Goal: Find specific page/section: Find specific page/section

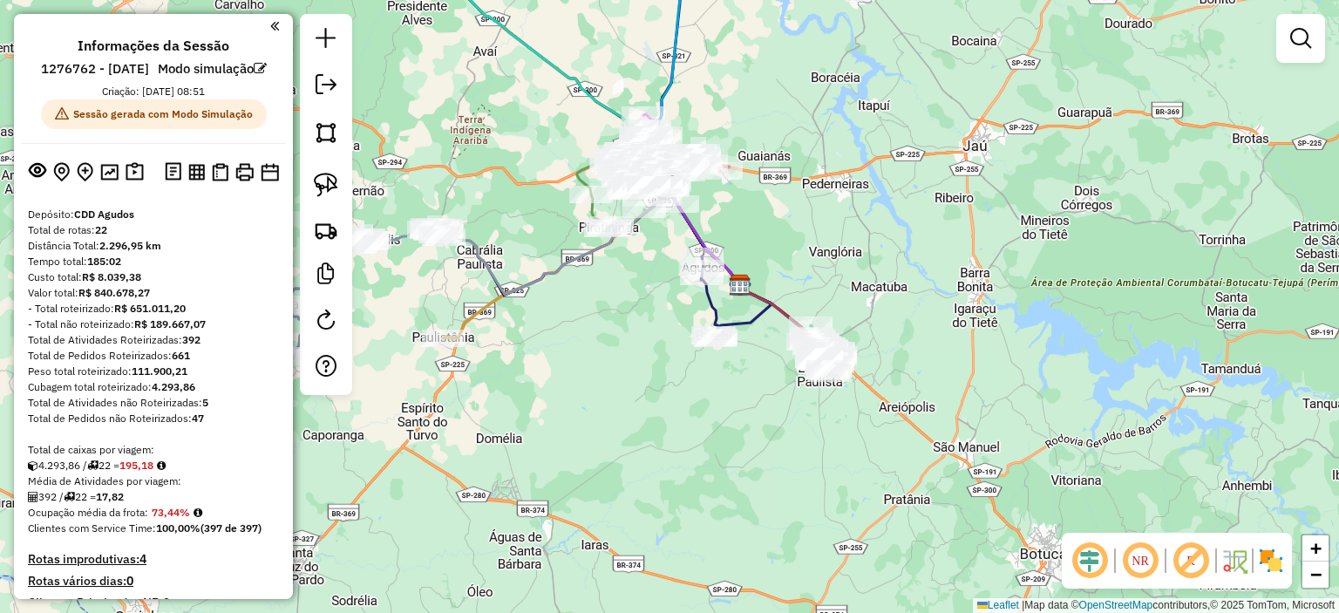
drag, startPoint x: 452, startPoint y: 351, endPoint x: 577, endPoint y: 323, distance: 127.7
click at [586, 323] on div "Janela de atendimento Grade de atendimento Capacidade Transportadoras Veículos …" at bounding box center [669, 306] width 1339 height 613
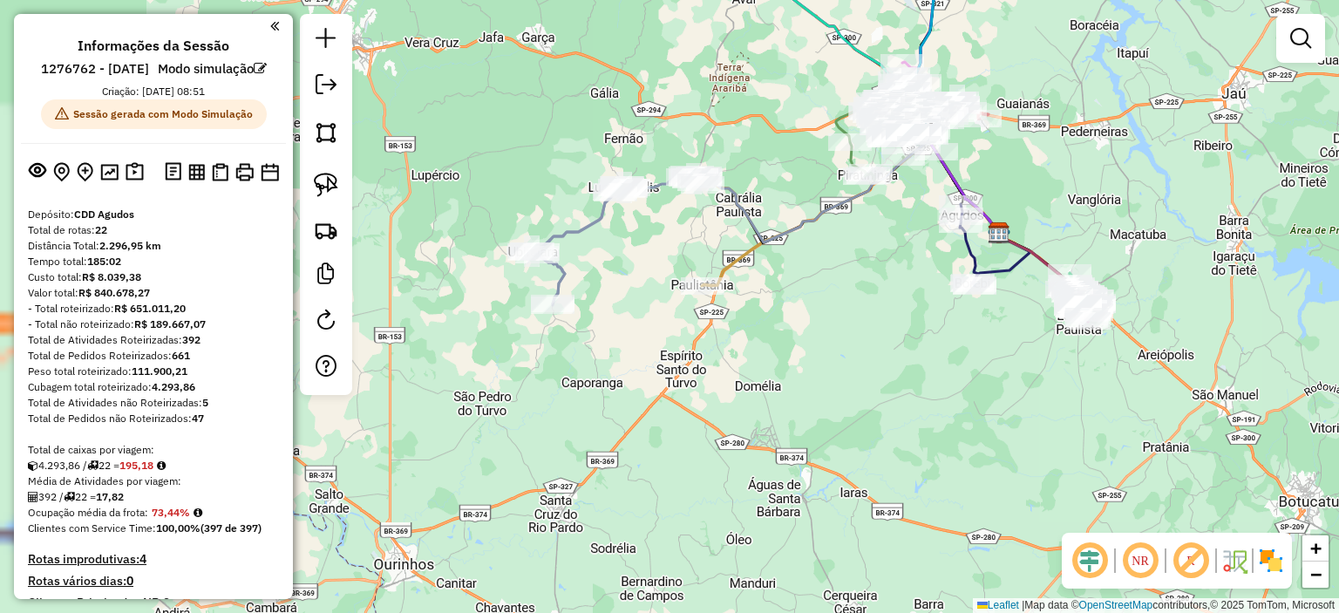
drag, startPoint x: 458, startPoint y: 397, endPoint x: 691, endPoint y: 338, distance: 239.9
click at [696, 342] on div "Janela de atendimento Grade de atendimento Capacidade Transportadoras Veículos …" at bounding box center [669, 306] width 1339 height 613
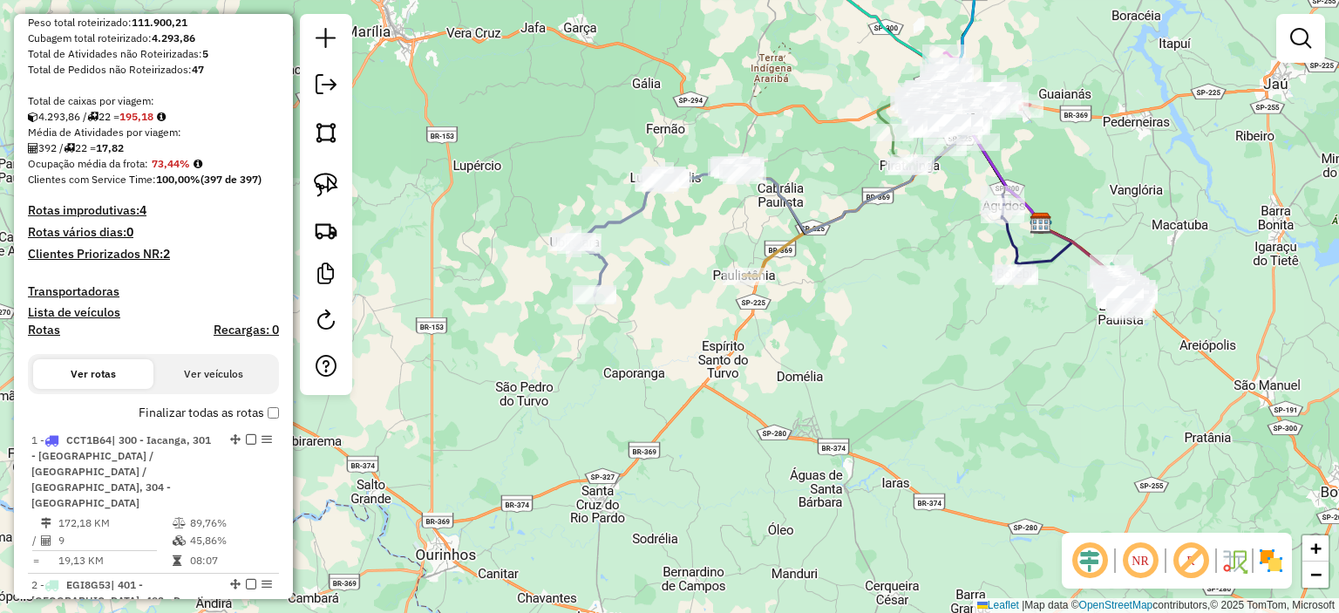
scroll to position [610, 0]
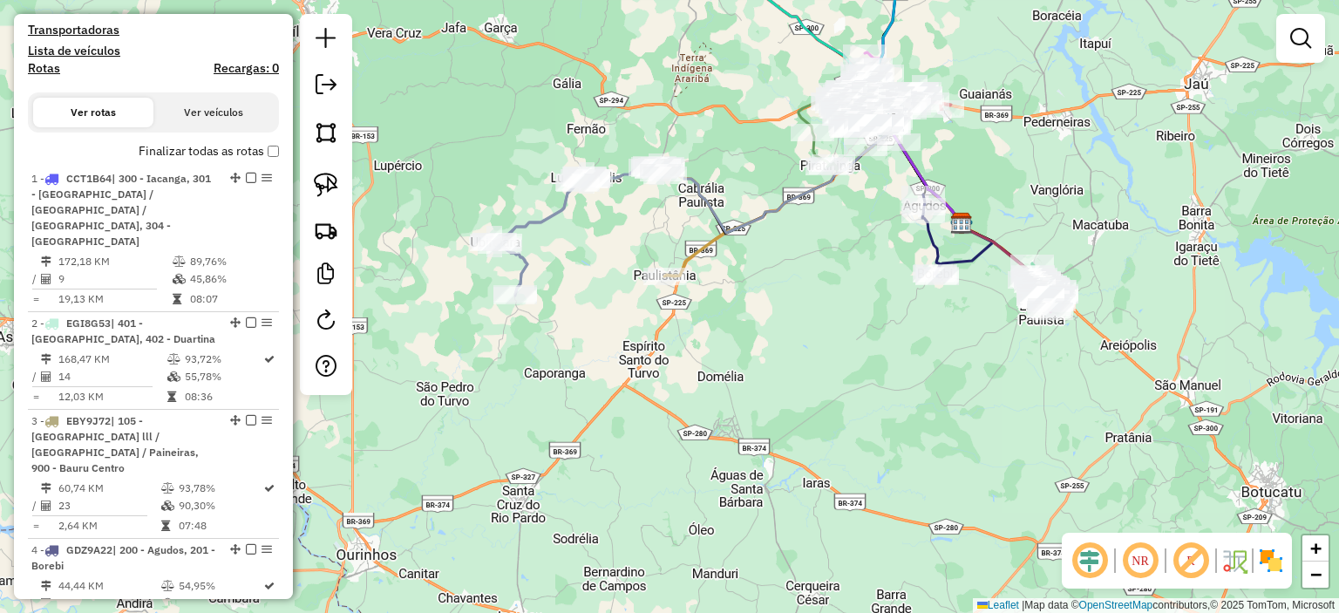
drag, startPoint x: 844, startPoint y: 271, endPoint x: 726, endPoint y: 289, distance: 119.0
click at [729, 289] on div "Janela de atendimento Grade de atendimento Capacidade Transportadoras Veículos …" at bounding box center [669, 306] width 1339 height 613
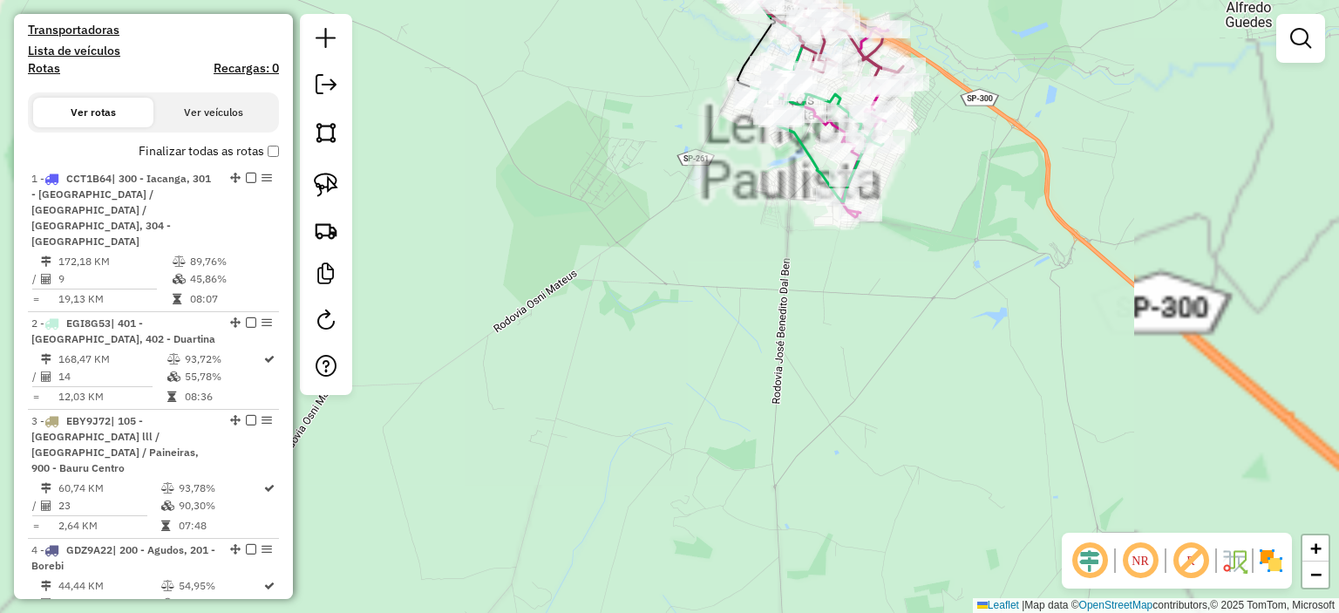
drag, startPoint x: 708, startPoint y: 235, endPoint x: 729, endPoint y: 341, distance: 107.5
click at [730, 341] on div "Janela de atendimento Grade de atendimento Capacidade Transportadoras Veículos …" at bounding box center [669, 306] width 1339 height 613
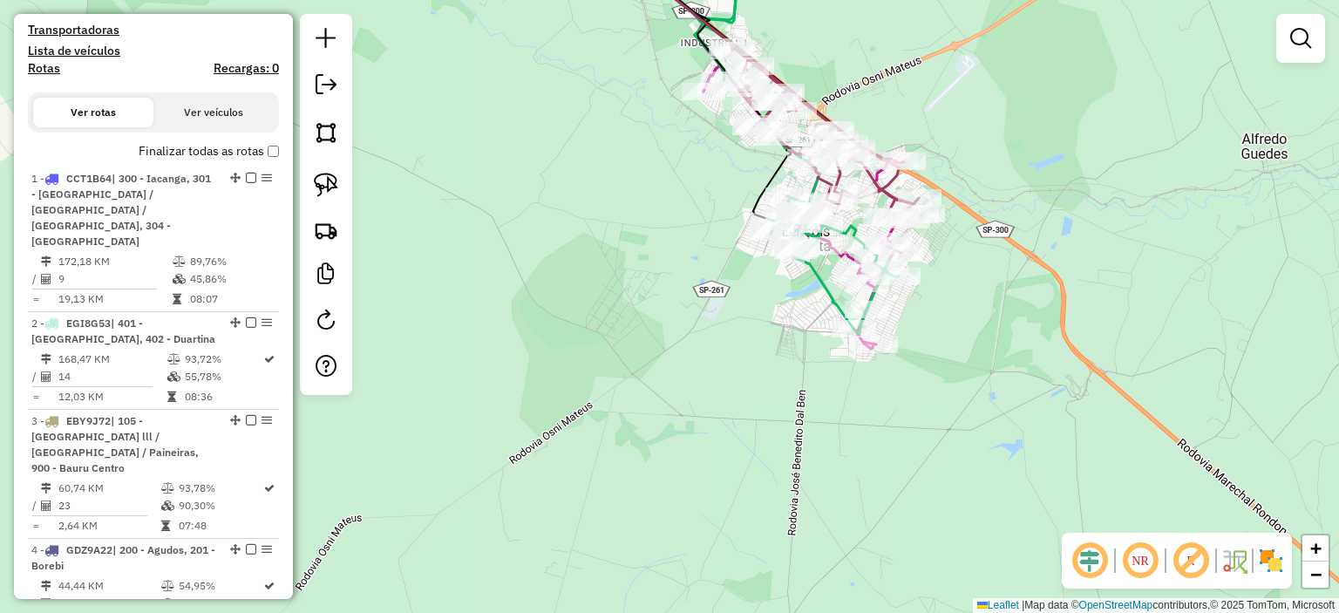
drag, startPoint x: 664, startPoint y: 226, endPoint x: 659, endPoint y: 289, distance: 63.8
click at [661, 289] on div "Janela de atendimento Grade de atendimento Capacidade Transportadoras Veículos …" at bounding box center [669, 306] width 1339 height 613
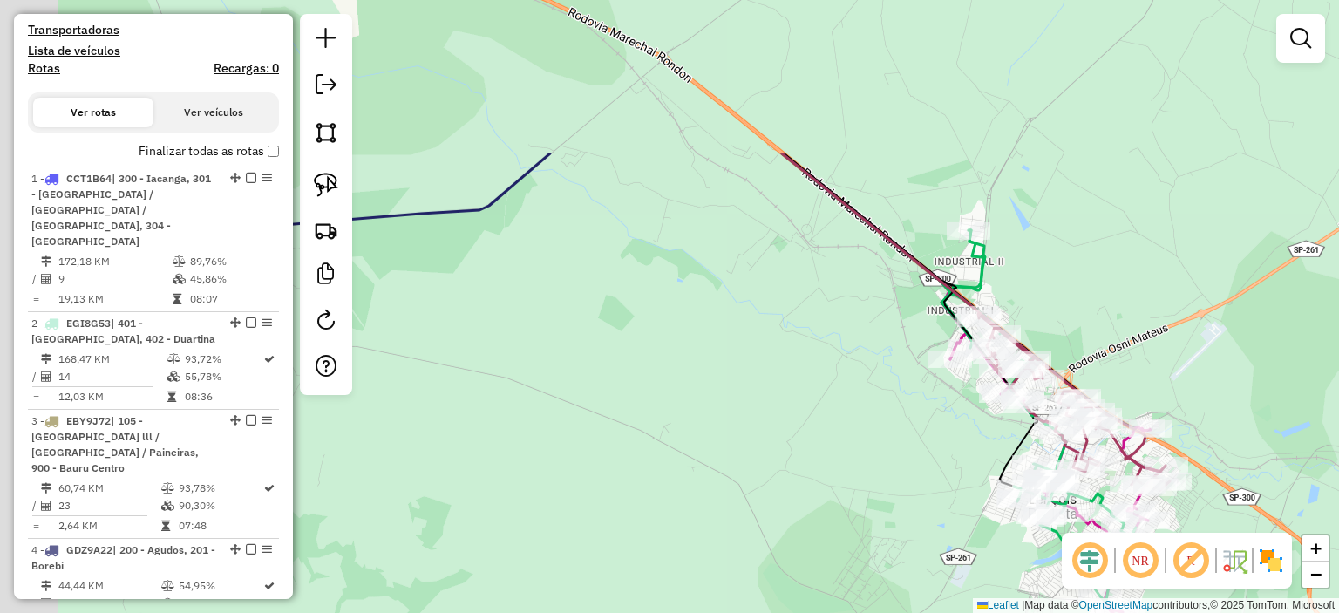
drag, startPoint x: 572, startPoint y: 261, endPoint x: 818, endPoint y: 506, distance: 346.4
click at [846, 518] on div "Janela de atendimento Grade de atendimento Capacidade Transportadoras Veículos …" at bounding box center [669, 306] width 1339 height 613
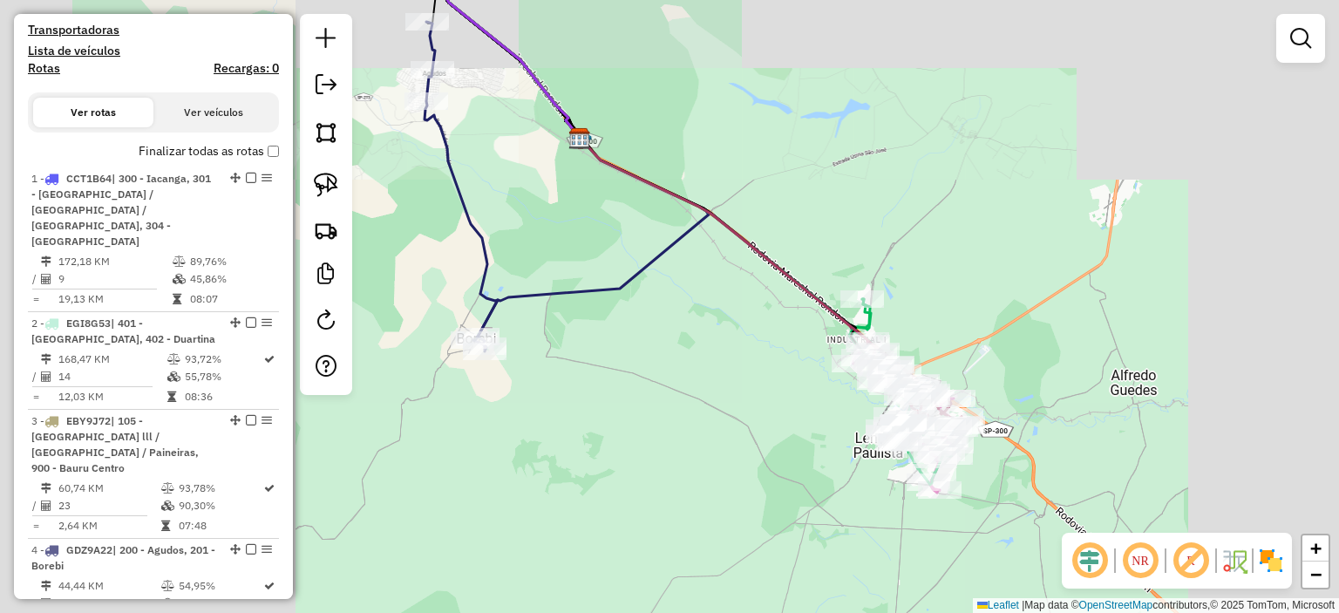
drag, startPoint x: 531, startPoint y: 234, endPoint x: 745, endPoint y: 445, distance: 300.8
click at [745, 445] on div "Janela de atendimento Grade de atendimento Capacidade Transportadoras Veículos …" at bounding box center [669, 306] width 1339 height 613
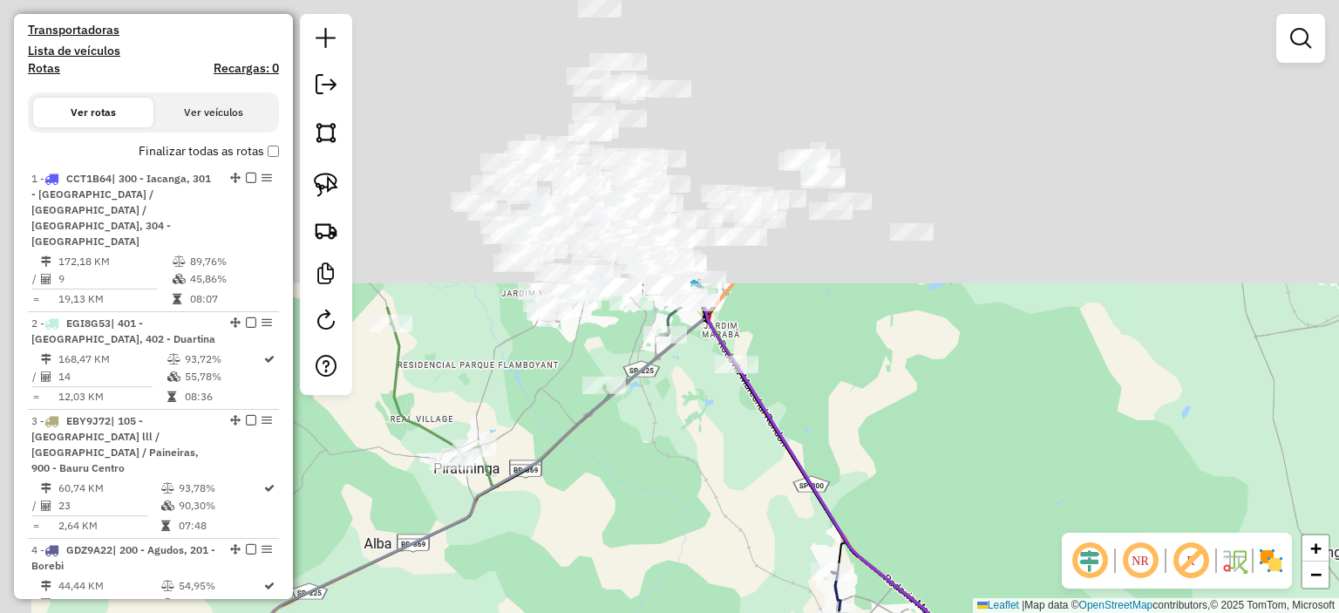
drag, startPoint x: 551, startPoint y: 384, endPoint x: 718, endPoint y: 553, distance: 237.9
click at [722, 560] on div "Janela de atendimento Grade de atendimento Capacidade Transportadoras Veículos …" at bounding box center [669, 306] width 1339 height 613
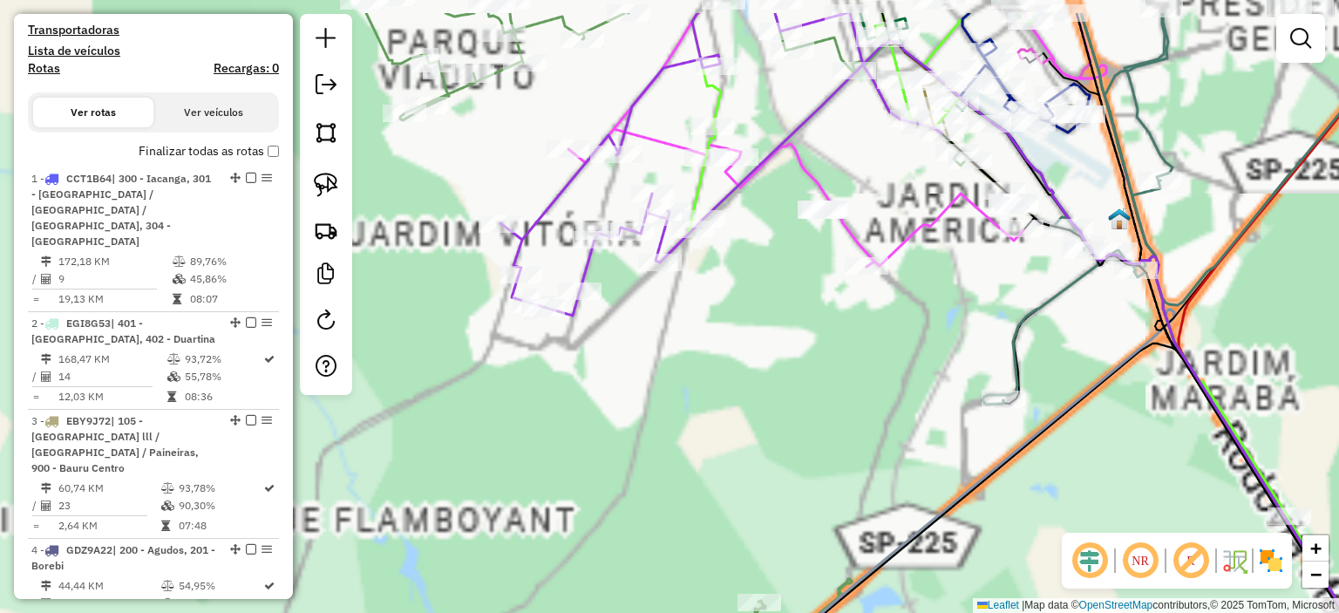
drag, startPoint x: 513, startPoint y: 323, endPoint x: 536, endPoint y: 480, distance: 159.4
click at [536, 480] on div "Rota 22 - Placa GCO2543 10853862 - IZILDINHA DA SILVA M Rota 22 - Placa GCO2543…" at bounding box center [669, 306] width 1339 height 613
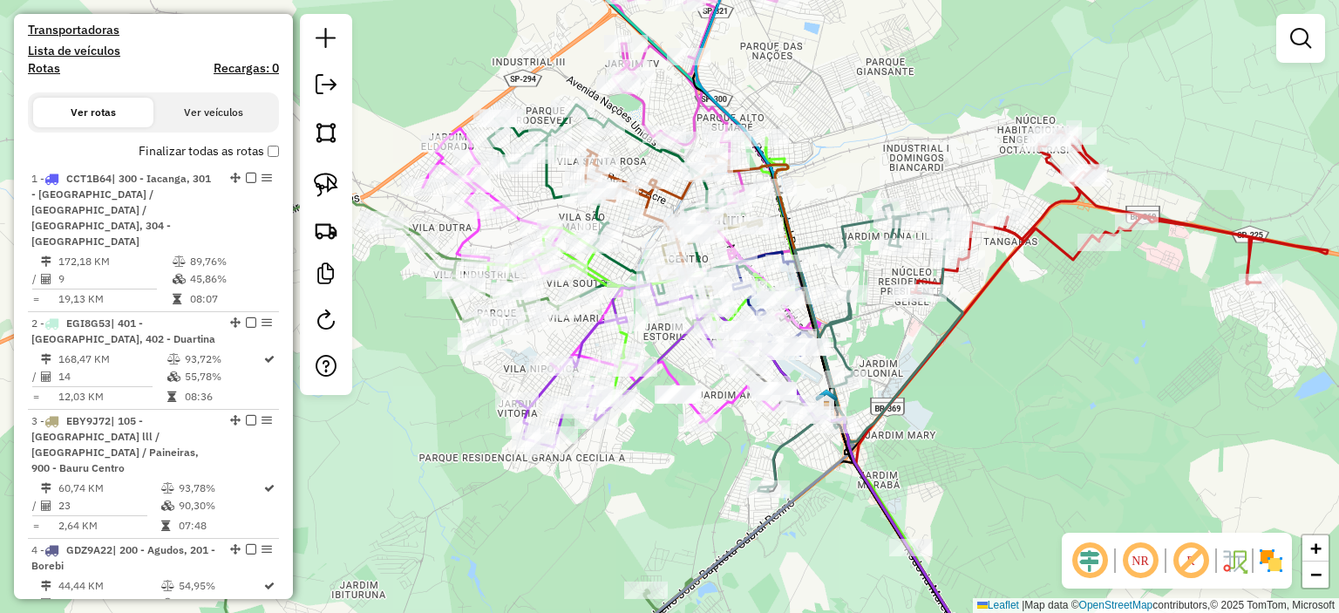
drag, startPoint x: 540, startPoint y: 327, endPoint x: 516, endPoint y: 364, distance: 44.7
click at [516, 364] on div "Janela de atendimento Grade de atendimento Capacidade Transportadoras Veículos …" at bounding box center [669, 306] width 1339 height 613
select select "**********"
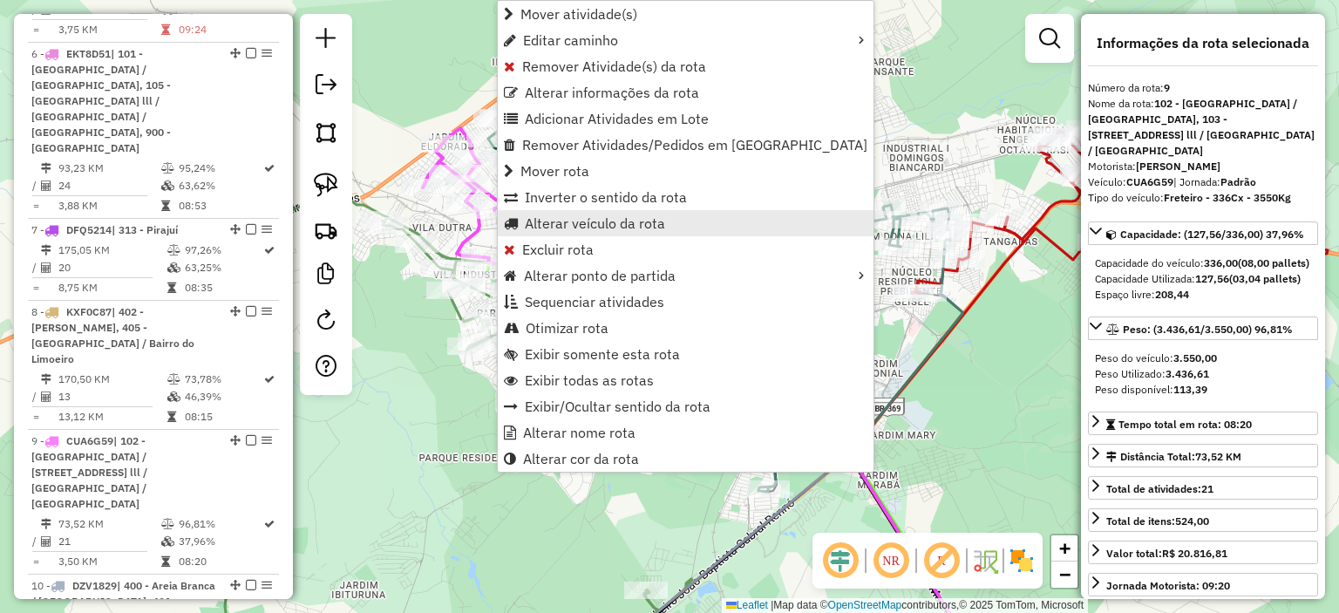
scroll to position [1675, 0]
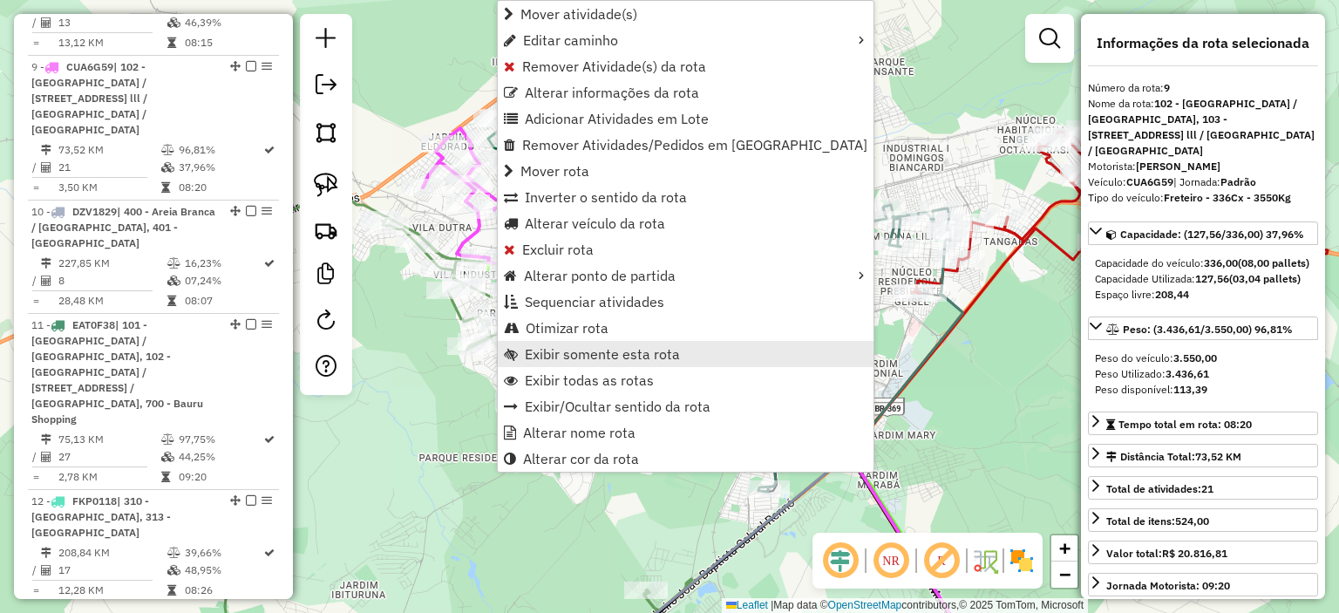
click at [628, 350] on span "Exibir somente esta rota" at bounding box center [602, 354] width 155 height 14
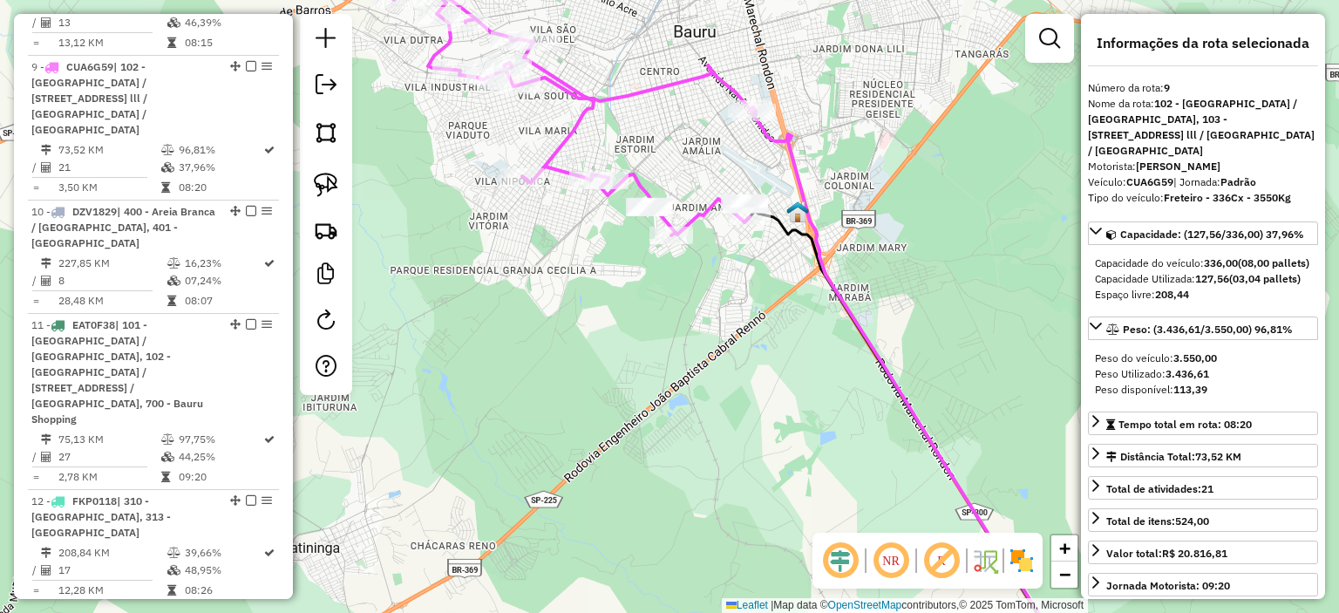
drag, startPoint x: 495, startPoint y: 163, endPoint x: 498, endPoint y: 370, distance: 206.6
click at [498, 370] on div "Janela de atendimento Grade de atendimento Capacidade Transportadoras Veículos …" at bounding box center [669, 306] width 1339 height 613
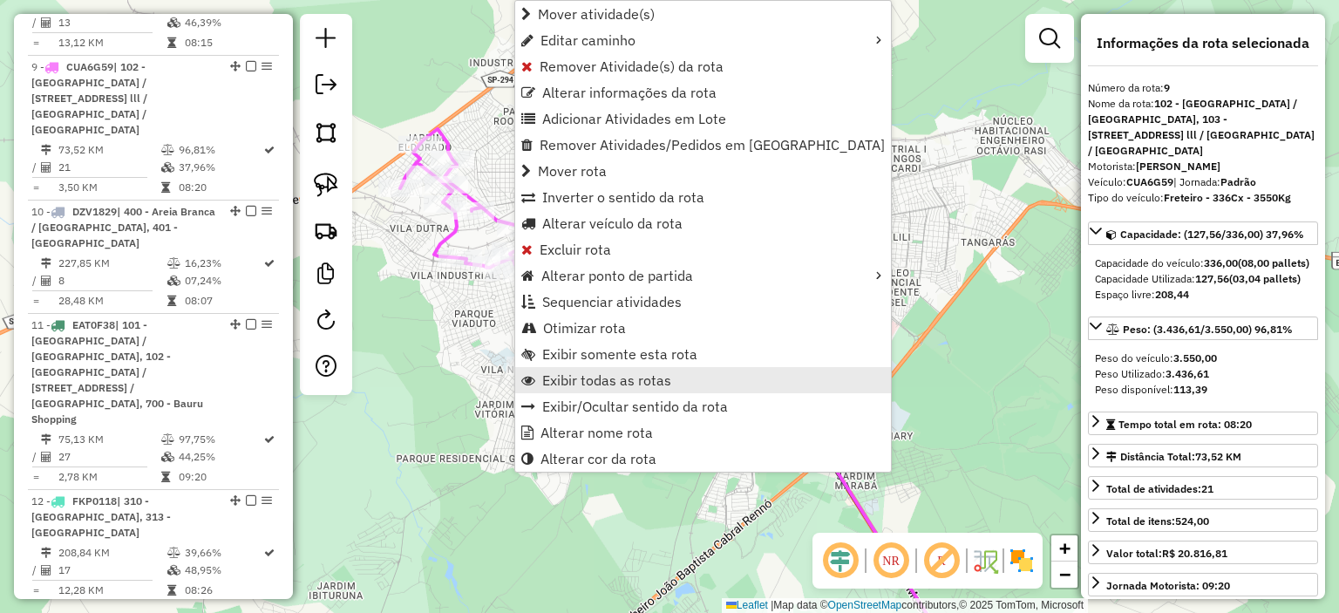
click at [580, 380] on span "Exibir todas as rotas" at bounding box center [606, 380] width 129 height 14
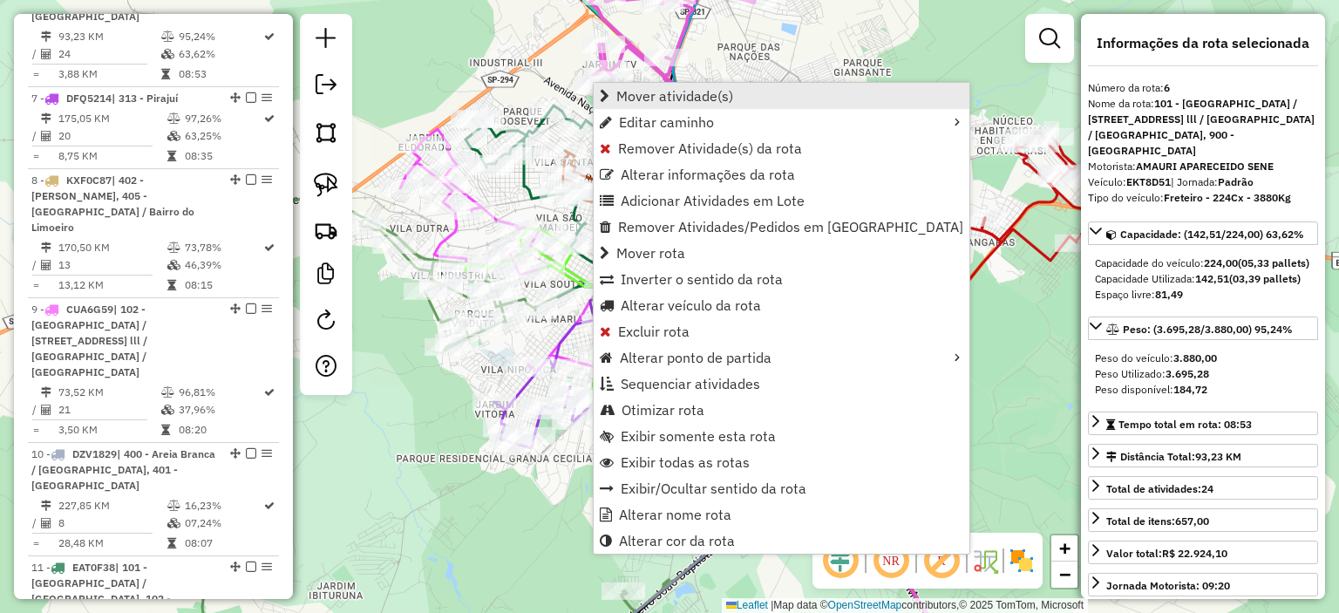
scroll to position [1352, 0]
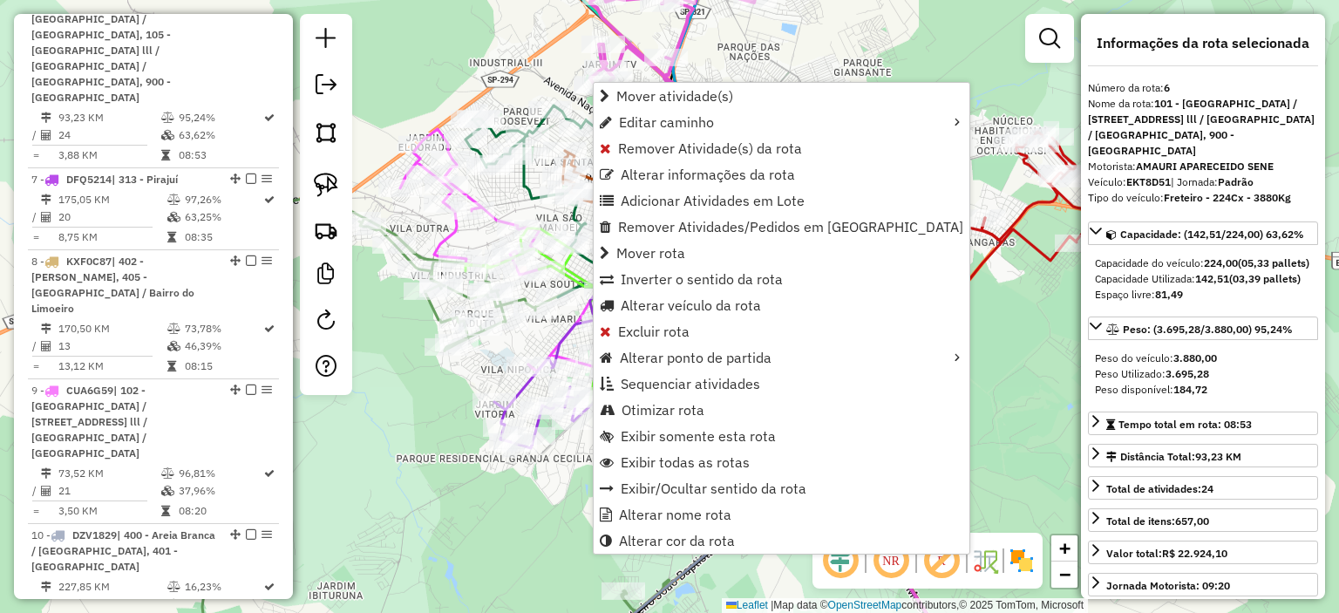
click at [455, 41] on div "Janela de atendimento Grade de atendimento Capacidade Transportadoras Veículos …" at bounding box center [669, 306] width 1339 height 613
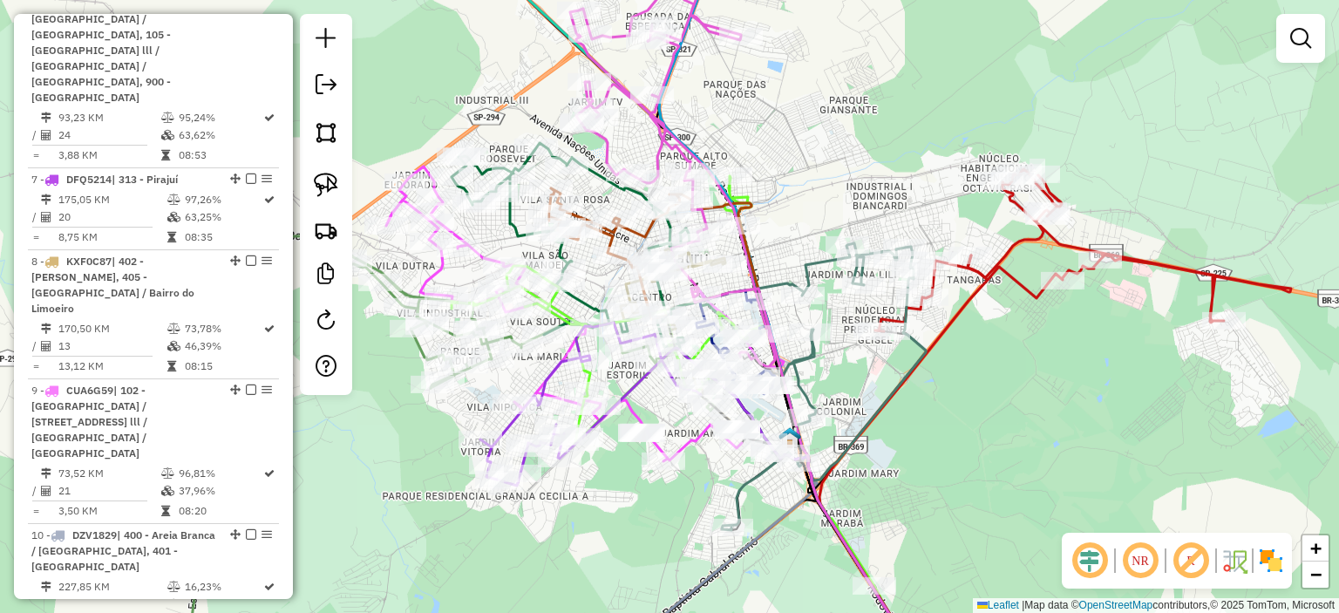
drag, startPoint x: 468, startPoint y: 70, endPoint x: 453, endPoint y: 132, distance: 63.6
click at [446, 131] on div "Janela de atendimento Grade de atendimento Capacidade Transportadoras Veículos …" at bounding box center [669, 306] width 1339 height 613
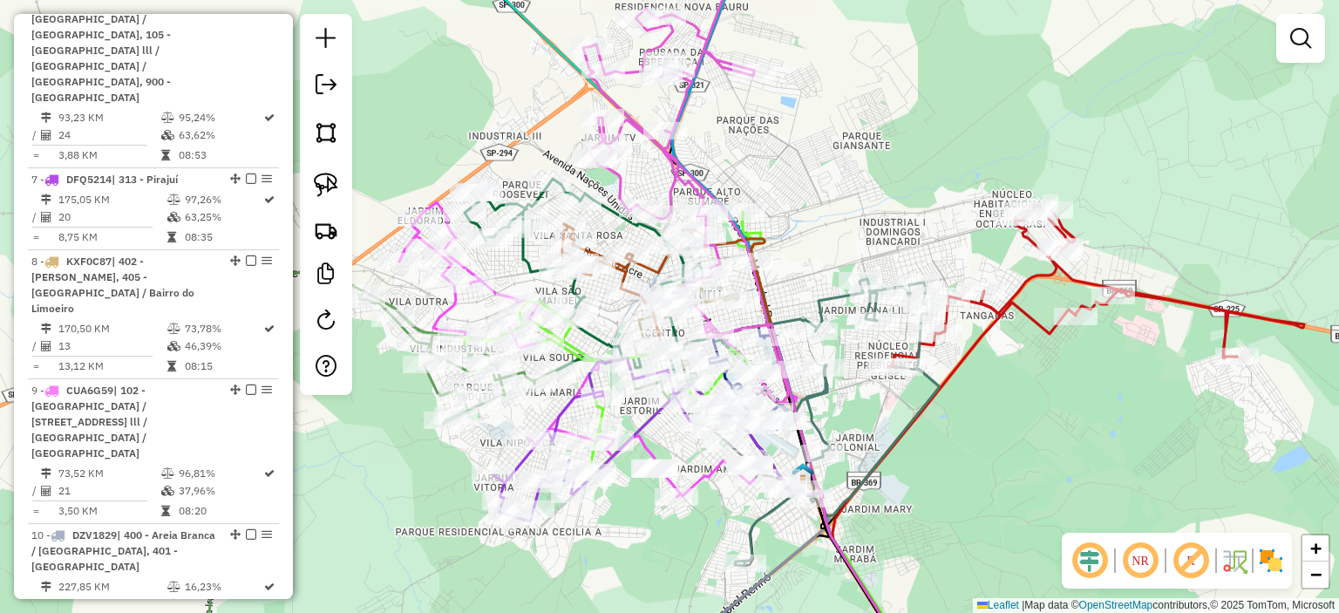
drag, startPoint x: 453, startPoint y: 118, endPoint x: 507, endPoint y: 144, distance: 60.0
click at [507, 144] on div "Janela de atendimento Grade de atendimento Capacidade Transportadoras Veículos …" at bounding box center [669, 306] width 1339 height 613
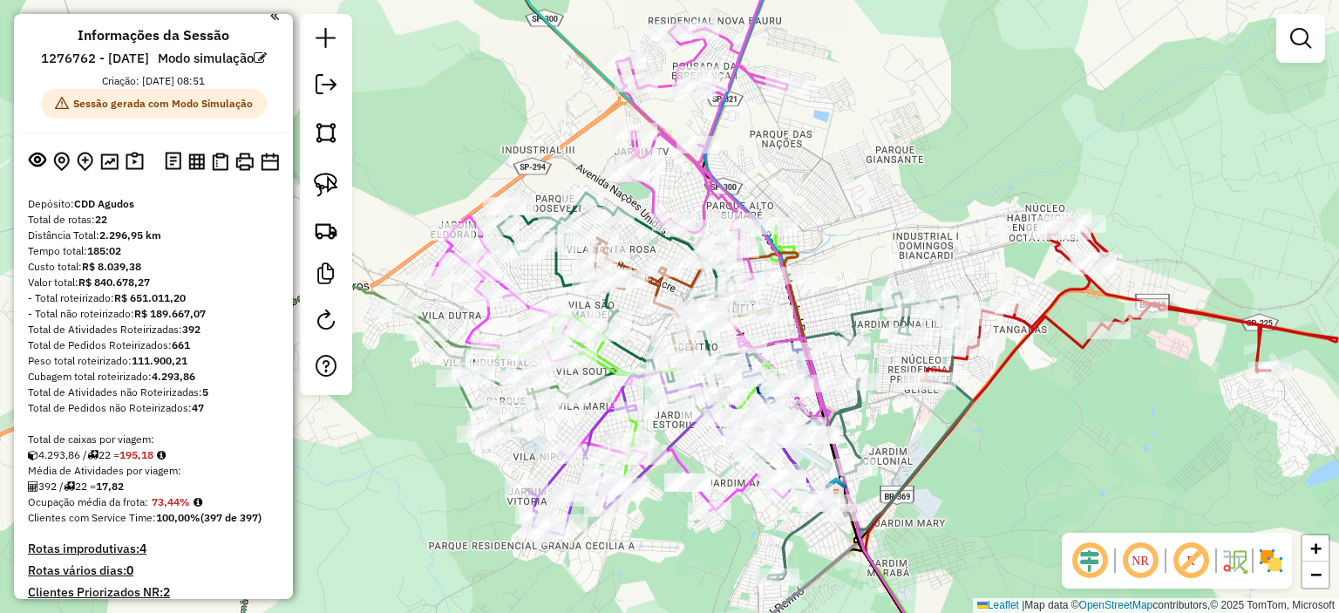
scroll to position [0, 0]
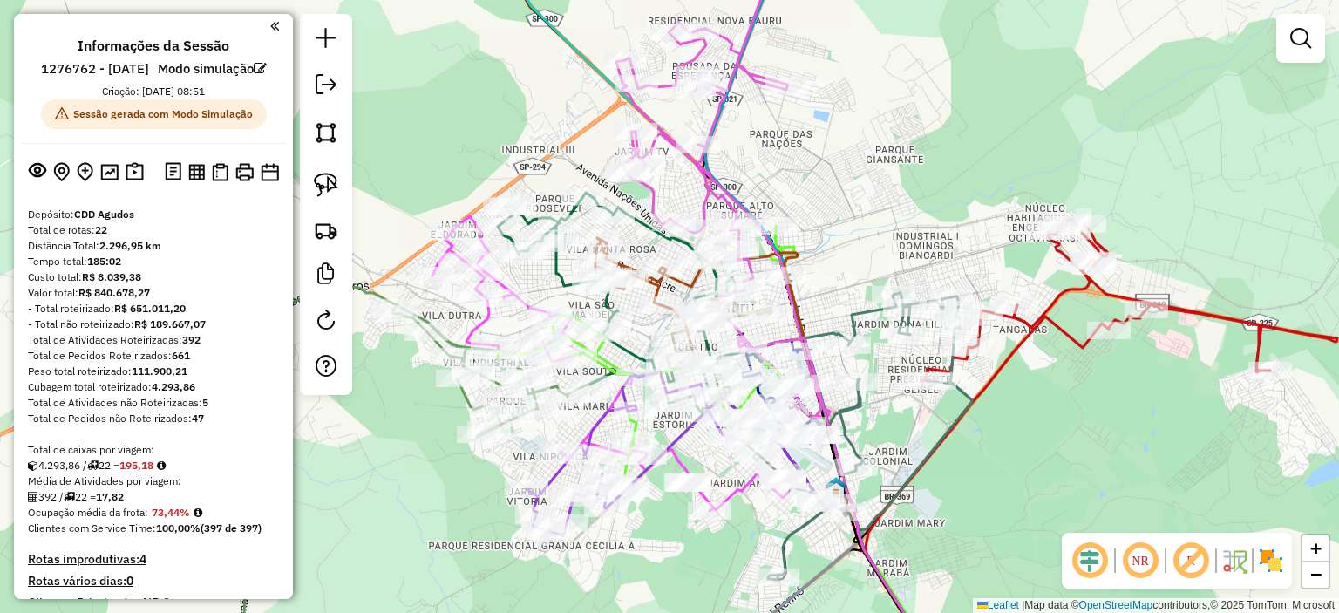
click at [270, 27] on em at bounding box center [274, 26] width 9 height 16
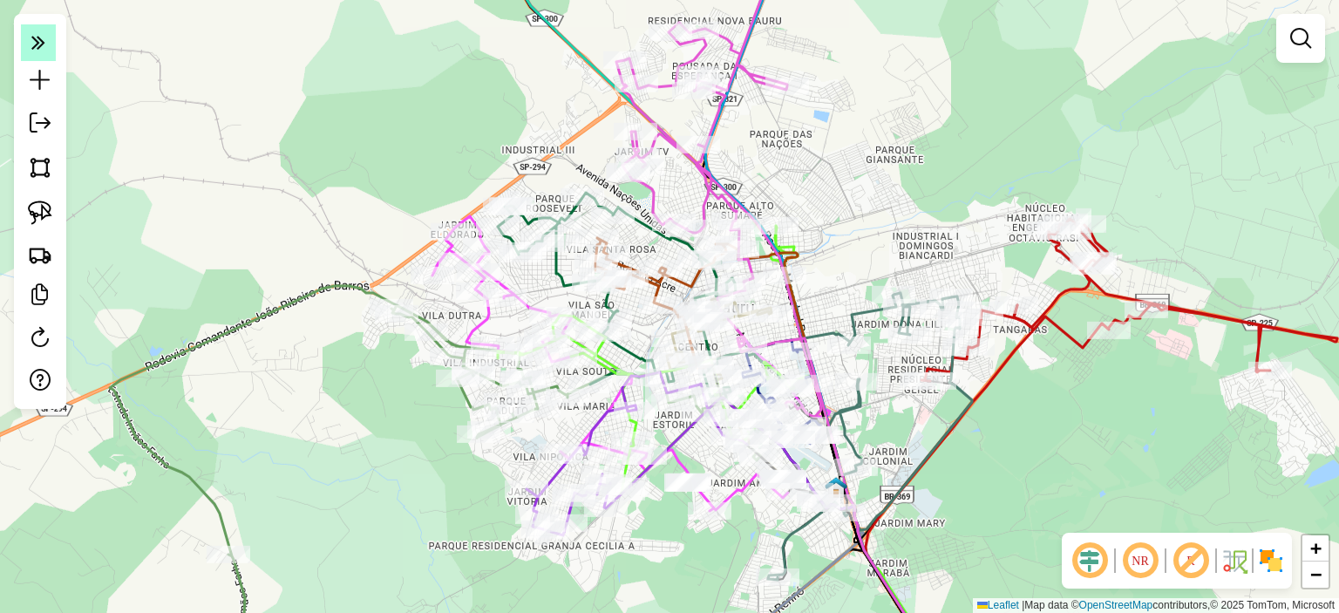
click at [40, 41] on icon at bounding box center [38, 42] width 14 height 24
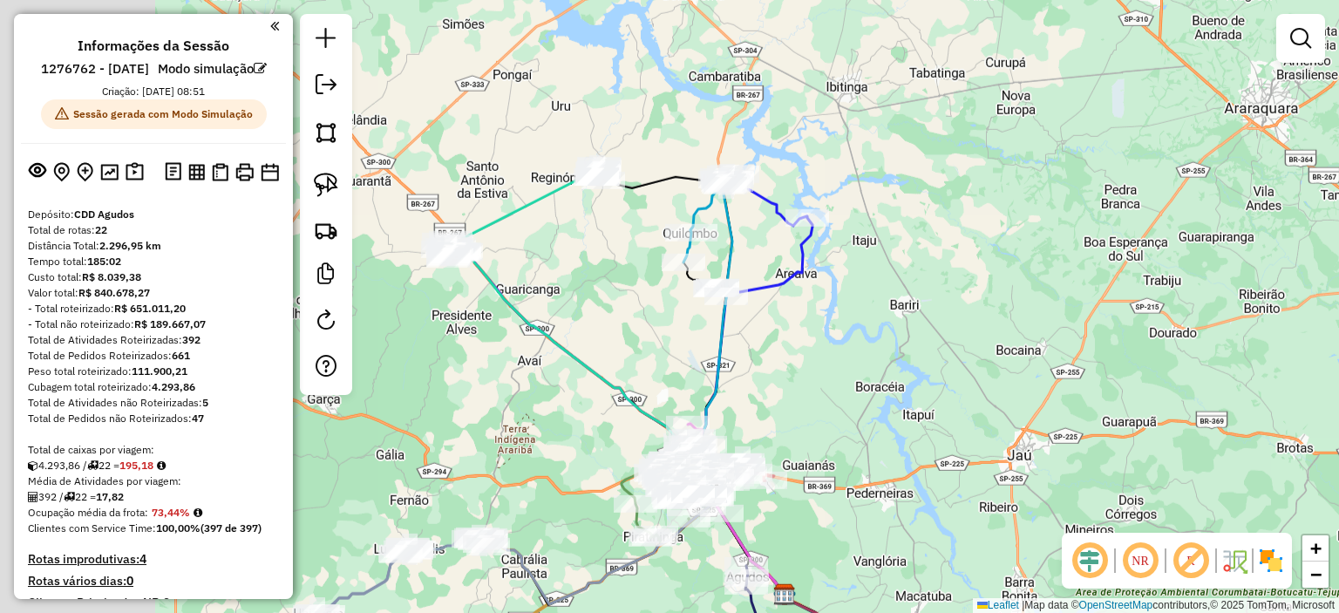
drag, startPoint x: 508, startPoint y: 301, endPoint x: 756, endPoint y: 362, distance: 254.9
click at [756, 362] on div "Janela de atendimento Grade de atendimento Capacidade Transportadoras Veículos …" at bounding box center [669, 306] width 1339 height 613
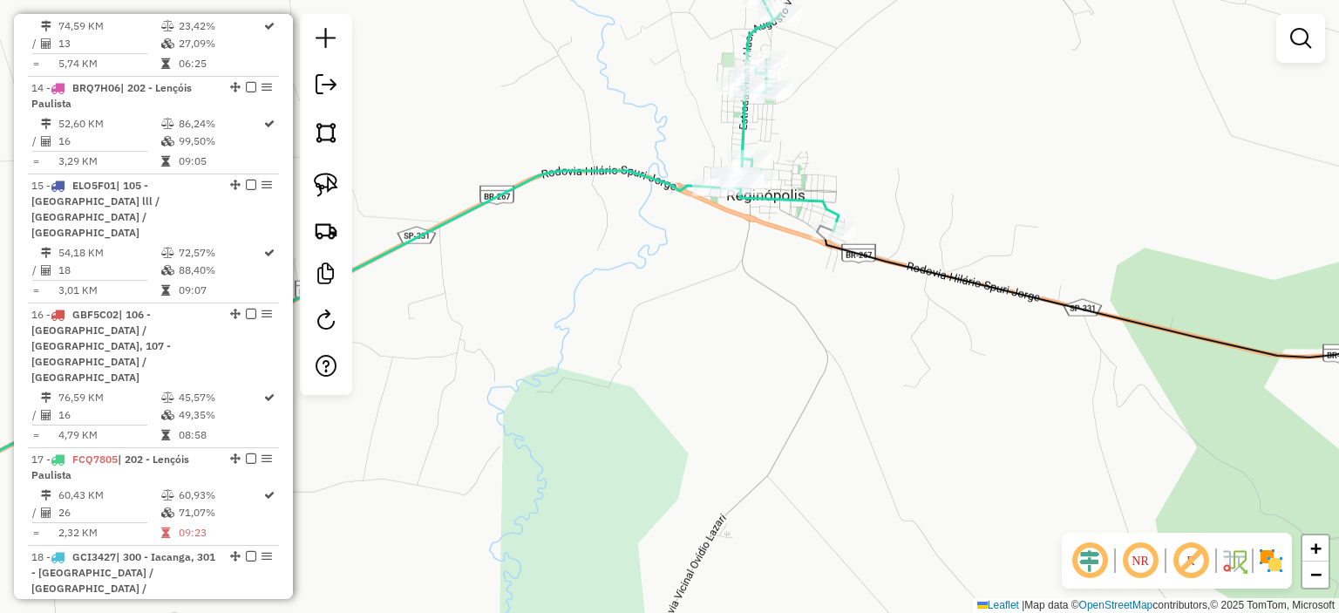
scroll to position [2005, 0]
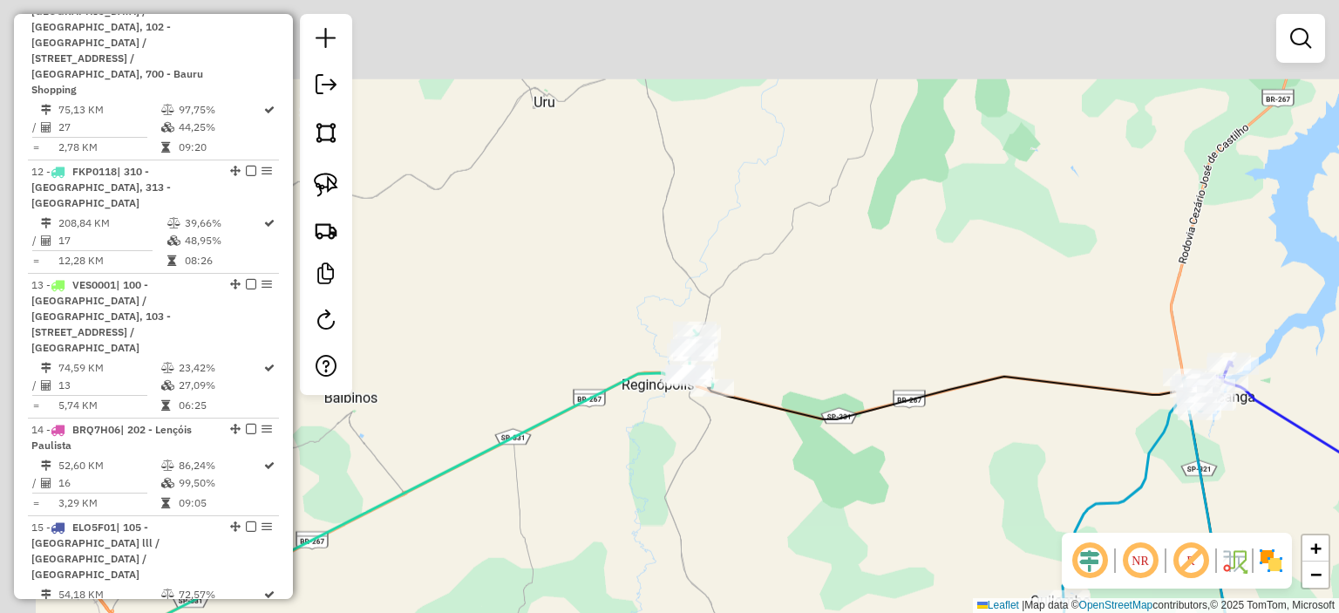
drag, startPoint x: 596, startPoint y: 90, endPoint x: 628, endPoint y: 321, distance: 233.2
click at [635, 327] on div "Janela de atendimento Grade de atendimento Capacidade Transportadoras Veículos …" at bounding box center [669, 306] width 1339 height 613
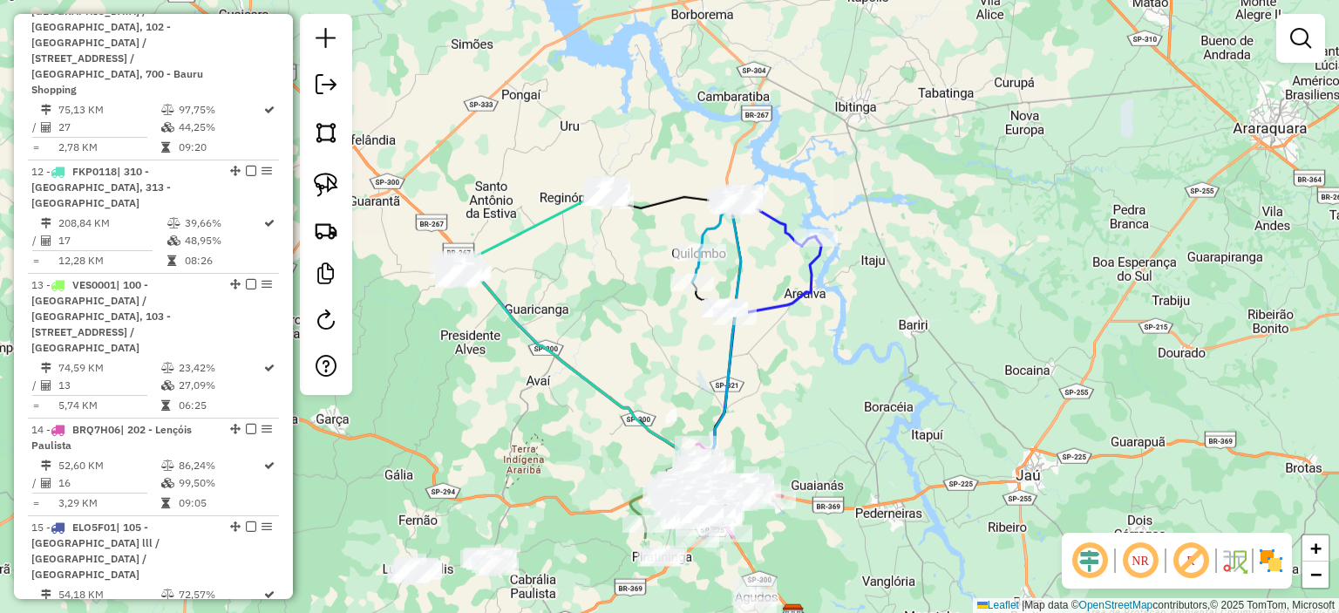
drag, startPoint x: 650, startPoint y: 421, endPoint x: 586, endPoint y: 241, distance: 190.8
click at [604, 269] on div "Janela de atendimento Grade de atendimento Capacidade Transportadoras Veículos …" at bounding box center [669, 306] width 1339 height 613
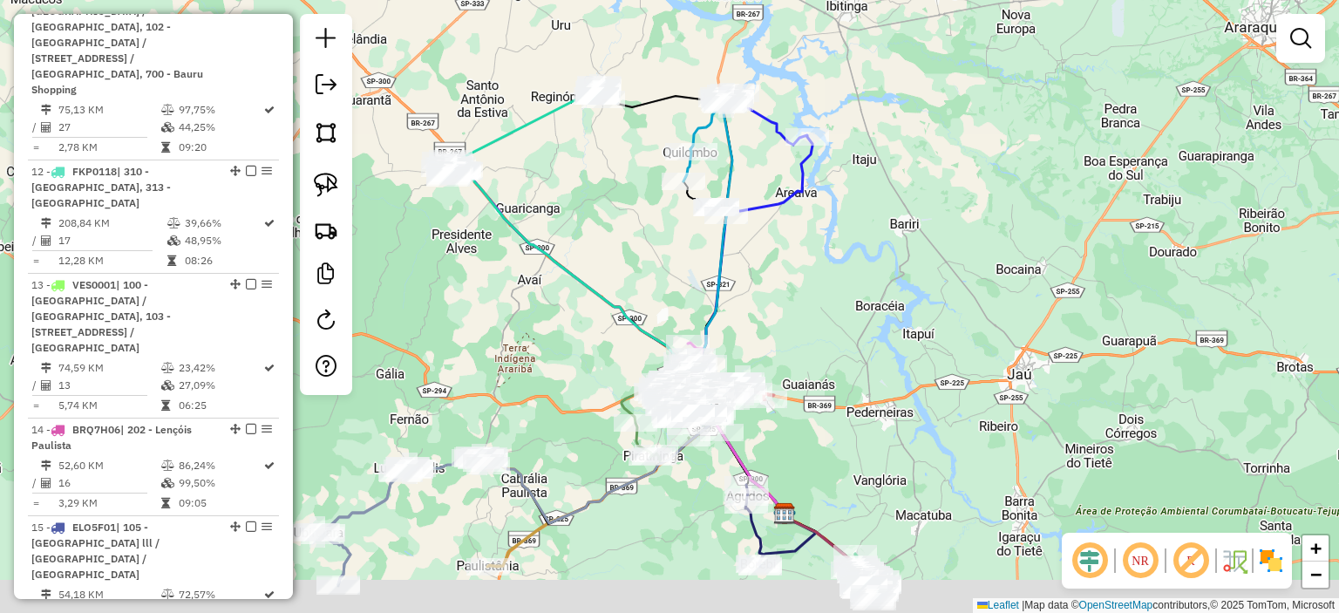
drag, startPoint x: 512, startPoint y: 444, endPoint x: 507, endPoint y: 309, distance: 135.2
click at [507, 309] on div "Janela de atendimento Grade de atendimento Capacidade Transportadoras Veículos …" at bounding box center [669, 306] width 1339 height 613
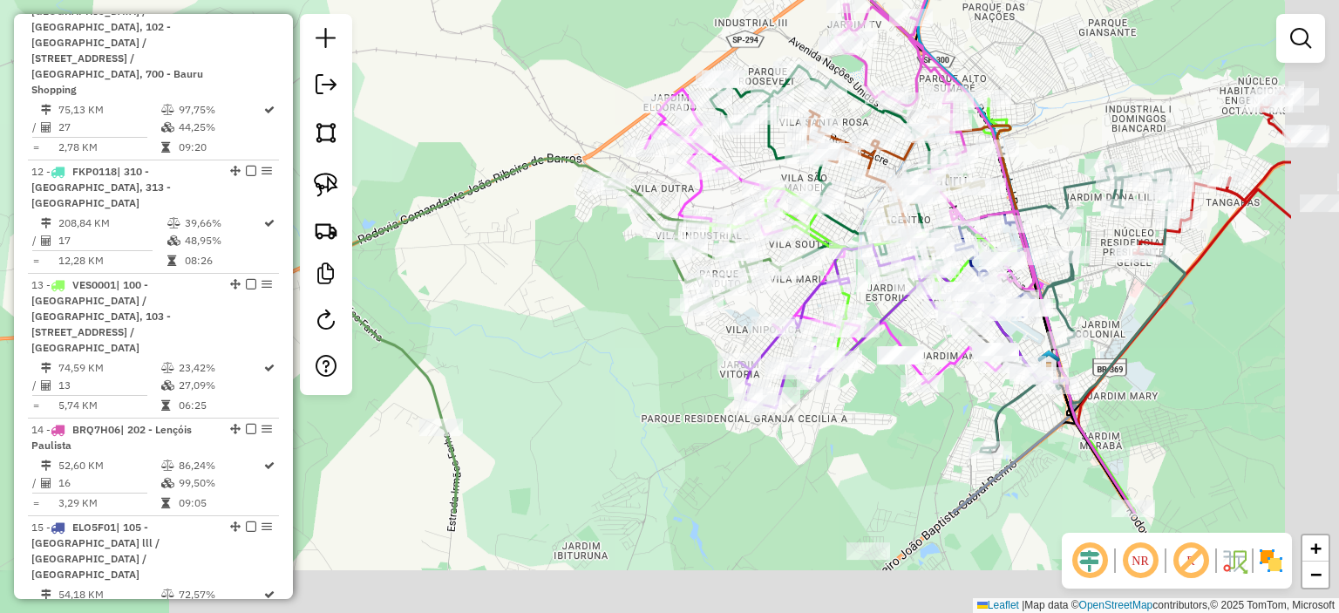
drag, startPoint x: 681, startPoint y: 383, endPoint x: 466, endPoint y: 180, distance: 294.7
click at [471, 186] on div "Janela de atendimento Grade de atendimento Capacidade Transportadoras Veículos …" at bounding box center [669, 306] width 1339 height 613
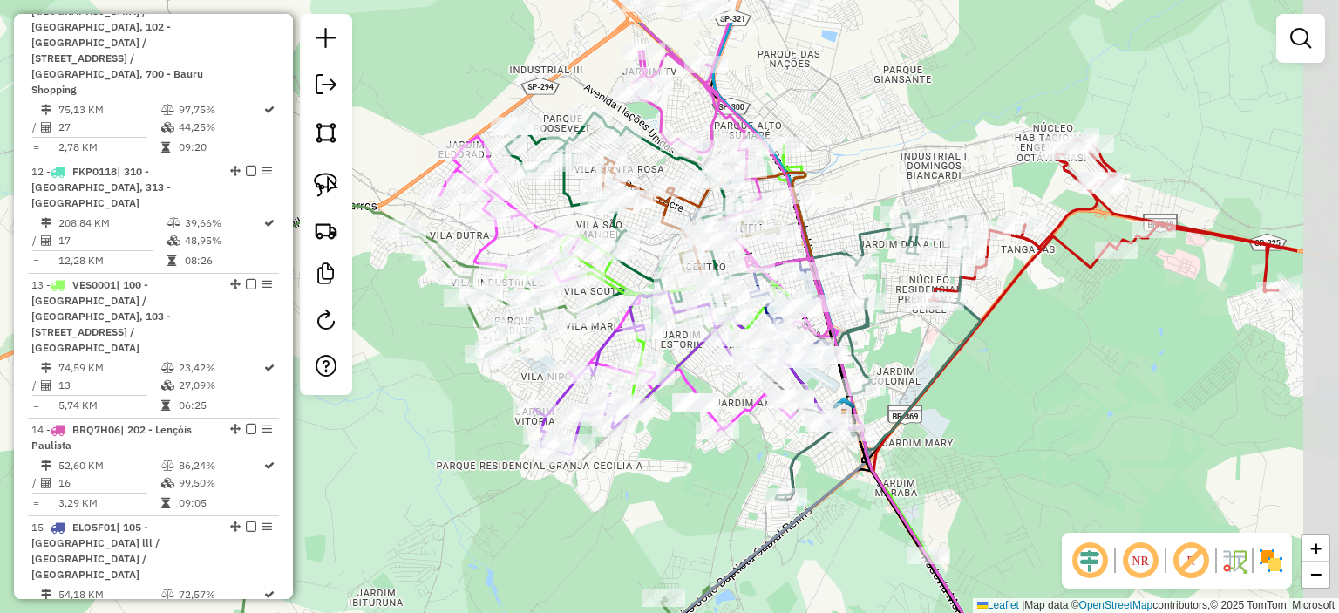
drag, startPoint x: 600, startPoint y: 298, endPoint x: 439, endPoint y: 372, distance: 176.7
click at [439, 372] on div "Janela de atendimento Grade de atendimento Capacidade Transportadoras Veículos …" at bounding box center [669, 306] width 1339 height 613
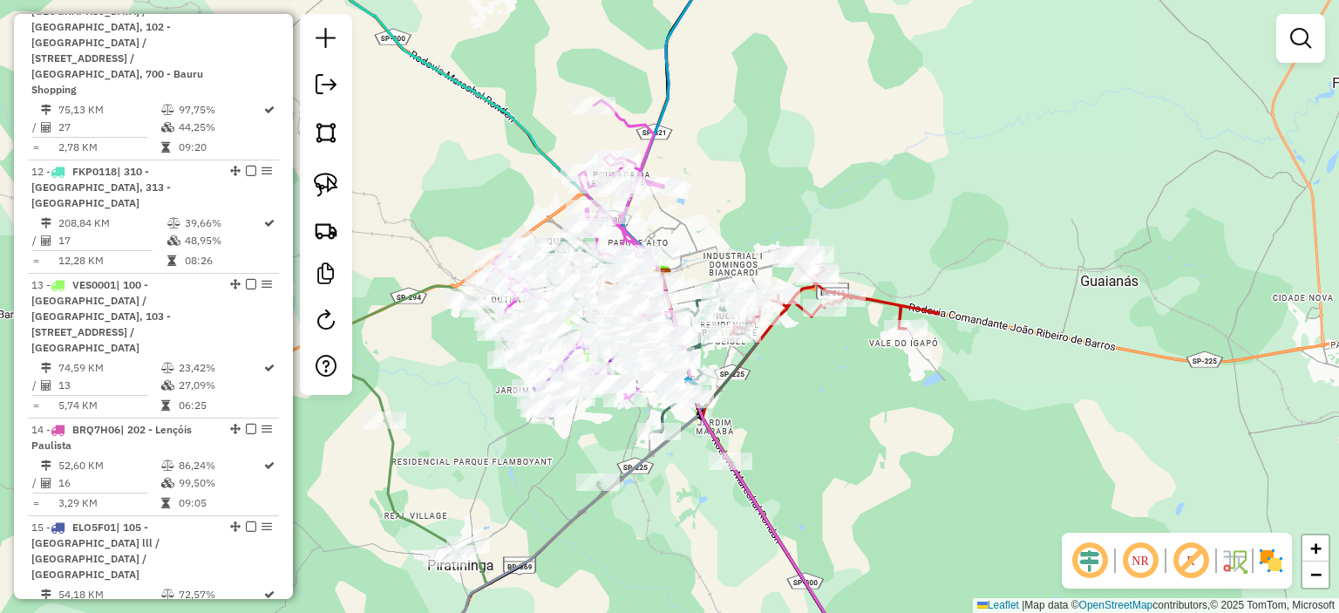
drag, startPoint x: 491, startPoint y: 421, endPoint x: 708, endPoint y: 391, distance: 219.0
click at [702, 393] on div "Janela de atendimento Grade de atendimento Capacidade Transportadoras Veículos …" at bounding box center [669, 306] width 1339 height 613
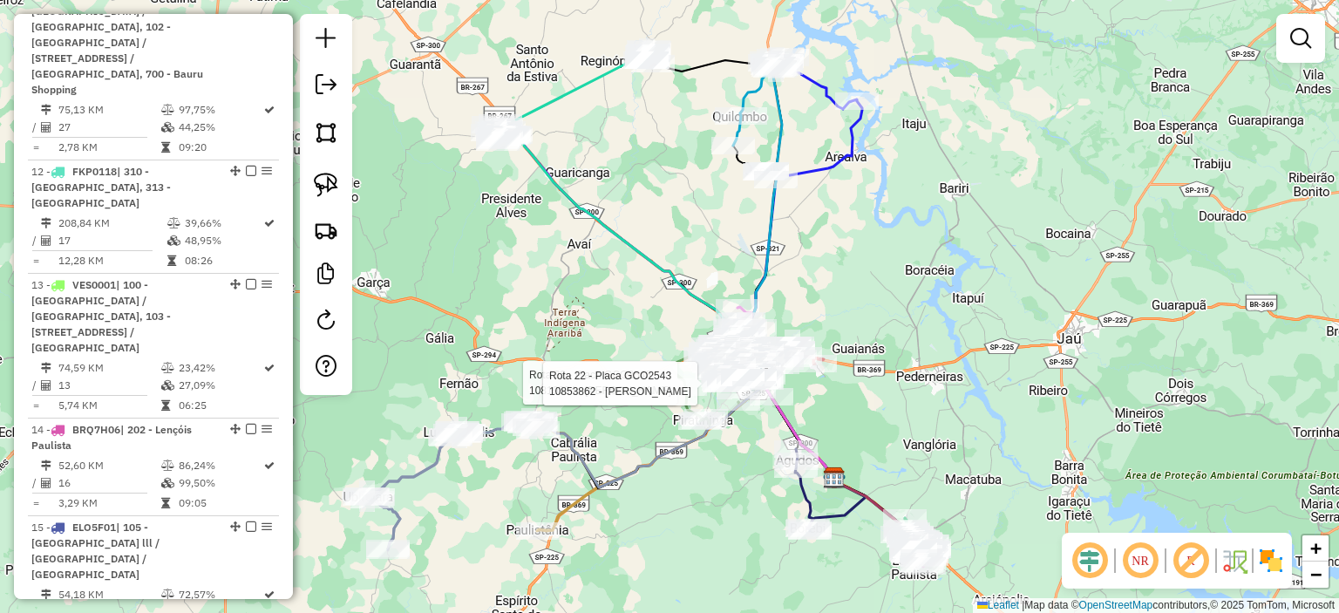
drag, startPoint x: 629, startPoint y: 248, endPoint x: 694, endPoint y: 316, distance: 94.3
click at [694, 316] on icon at bounding box center [672, 306] width 323 height 343
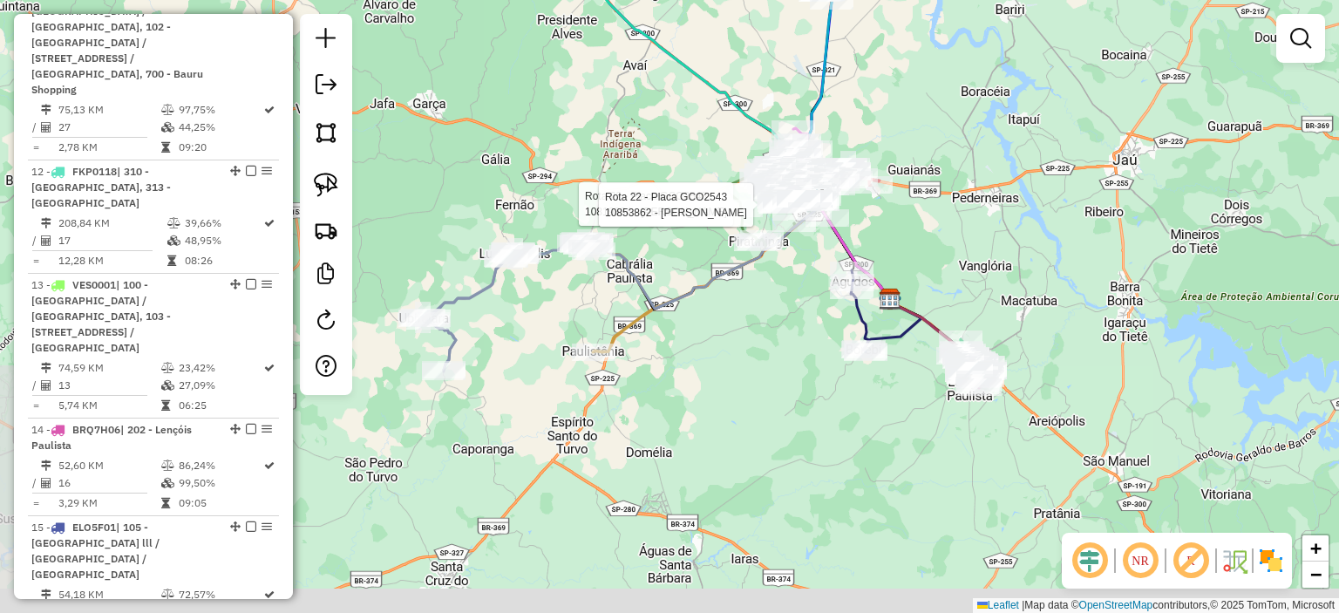
drag, startPoint x: 620, startPoint y: 287, endPoint x: 615, endPoint y: 83, distance: 204.0
click at [614, 86] on div "Rota 22 - Placa GCO2543 10819834 - [PERSON_NAME] ALVE Rota 22 - Placa GCO2543 1…" at bounding box center [669, 306] width 1339 height 613
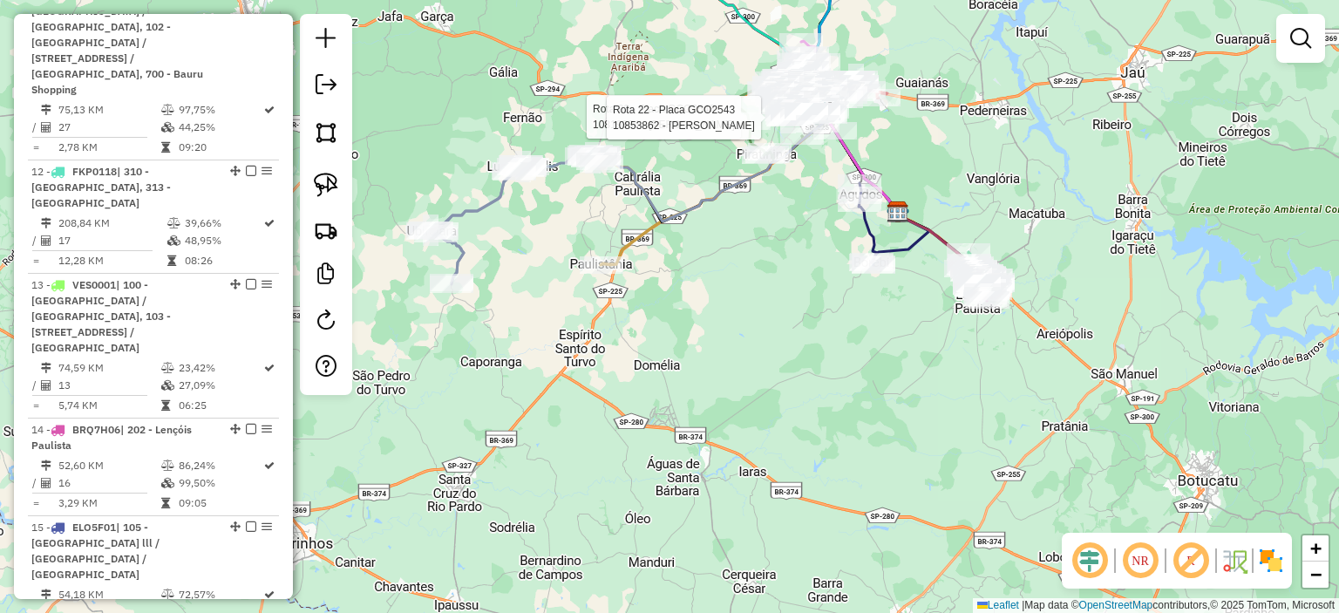
drag, startPoint x: 588, startPoint y: 438, endPoint x: 582, endPoint y: 558, distance: 120.4
click at [586, 554] on div "Rota 22 - Placa GCO2543 10819834 - [PERSON_NAME] ALVE Rota 22 - Placa GCO2543 1…" at bounding box center [669, 306] width 1339 height 613
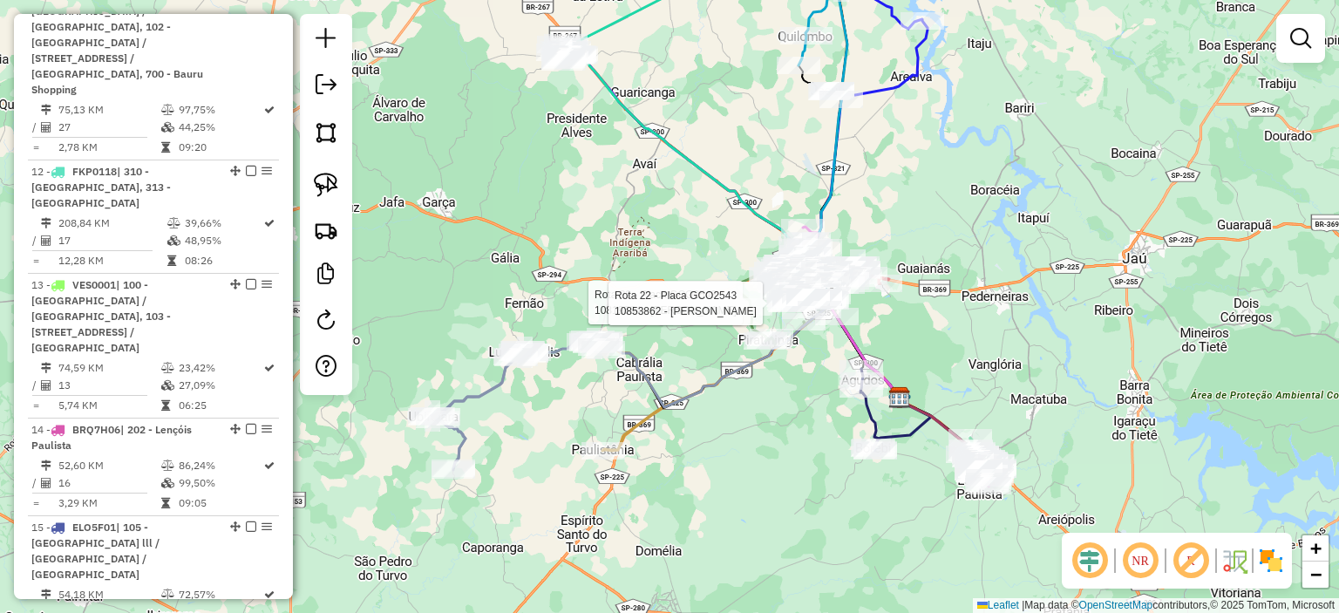
drag, startPoint x: 676, startPoint y: 124, endPoint x: 635, endPoint y: 303, distance: 184.2
click at [635, 306] on div "Rota 22 - Placa GCO2543 10819834 - [PERSON_NAME] ALVE Rota 22 - Placa GCO2543 1…" at bounding box center [669, 306] width 1339 height 613
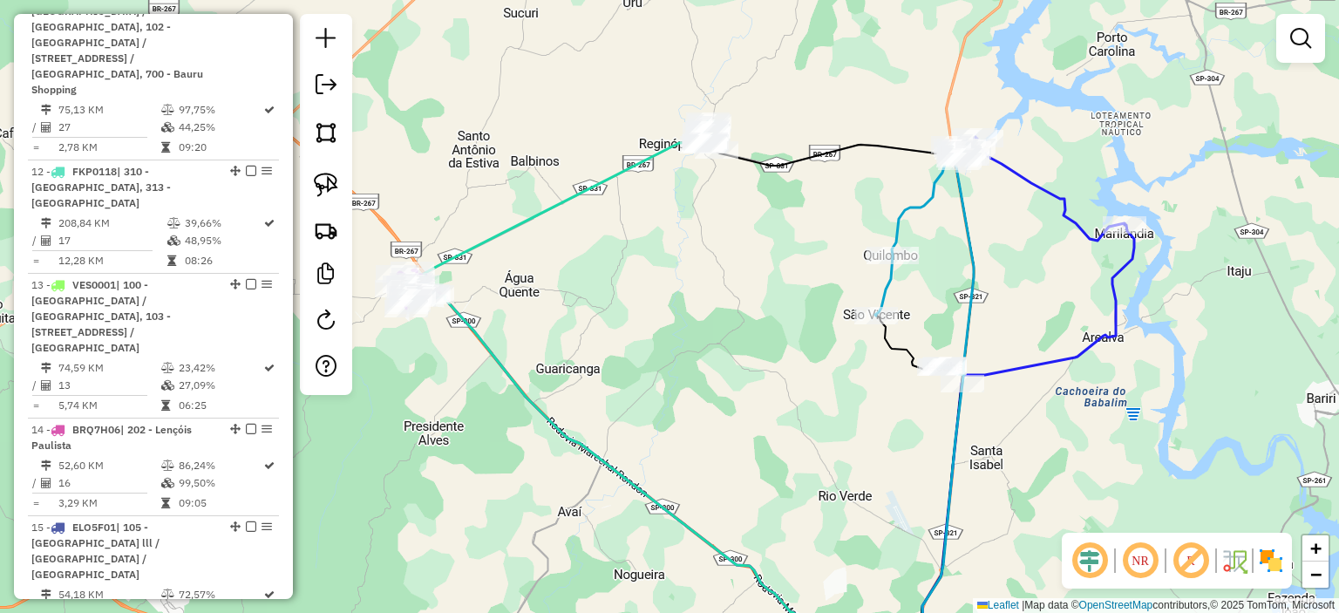
drag, startPoint x: 720, startPoint y: 194, endPoint x: 690, endPoint y: 261, distance: 74.2
click at [690, 261] on div "Rota 22 - Placa GCO2543 10819834 - [PERSON_NAME] ALVE Rota 22 - Placa GCO2543 1…" at bounding box center [669, 306] width 1339 height 613
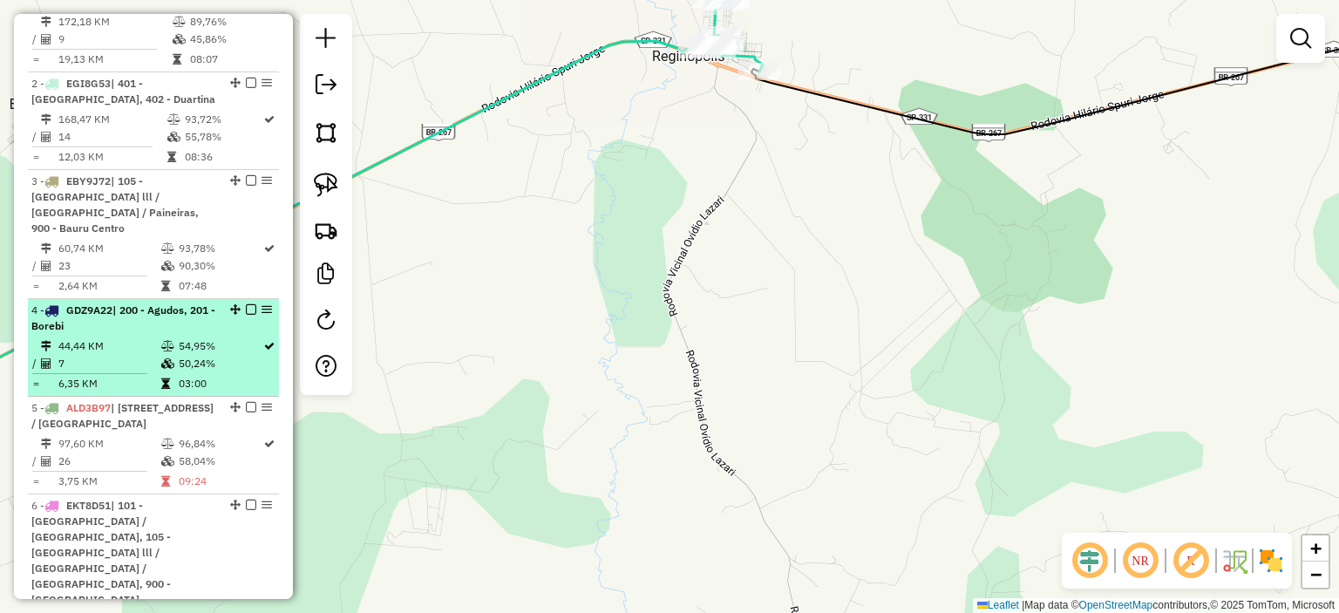
scroll to position [959, 0]
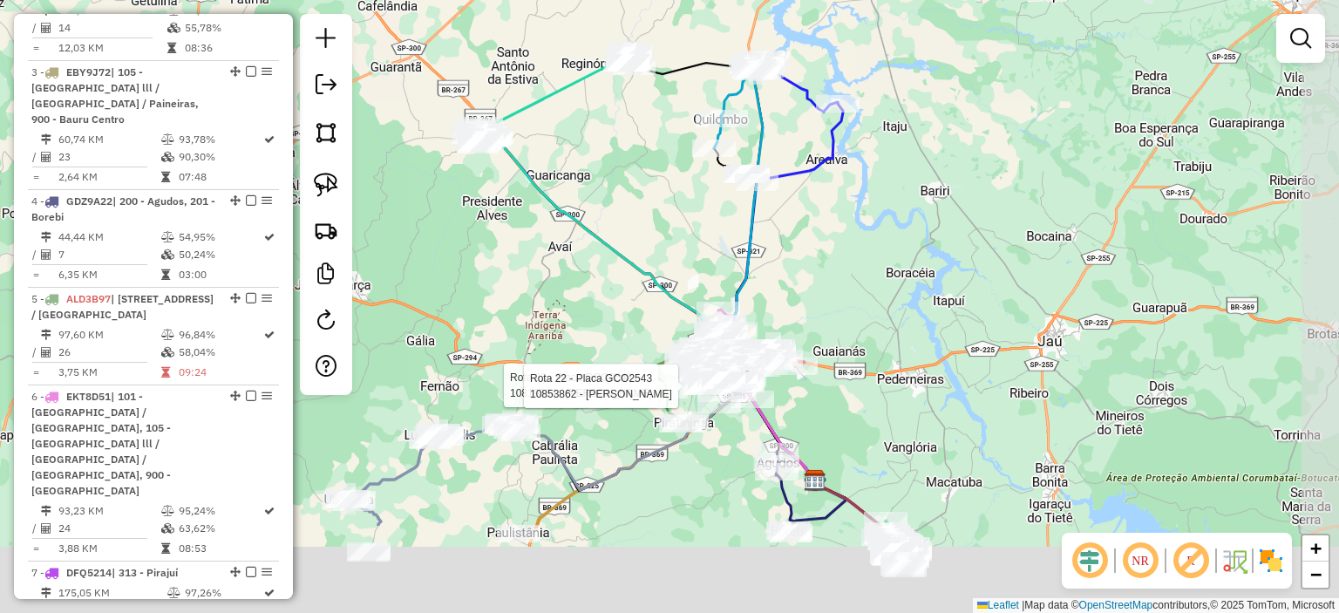
drag, startPoint x: 702, startPoint y: 346, endPoint x: 669, endPoint y: 210, distance: 139.7
click at [669, 212] on div "Rota 22 - Placa GCO2543 10819834 - [PERSON_NAME] ALVE Rota 22 - Placa GCO2543 1…" at bounding box center [669, 306] width 1339 height 613
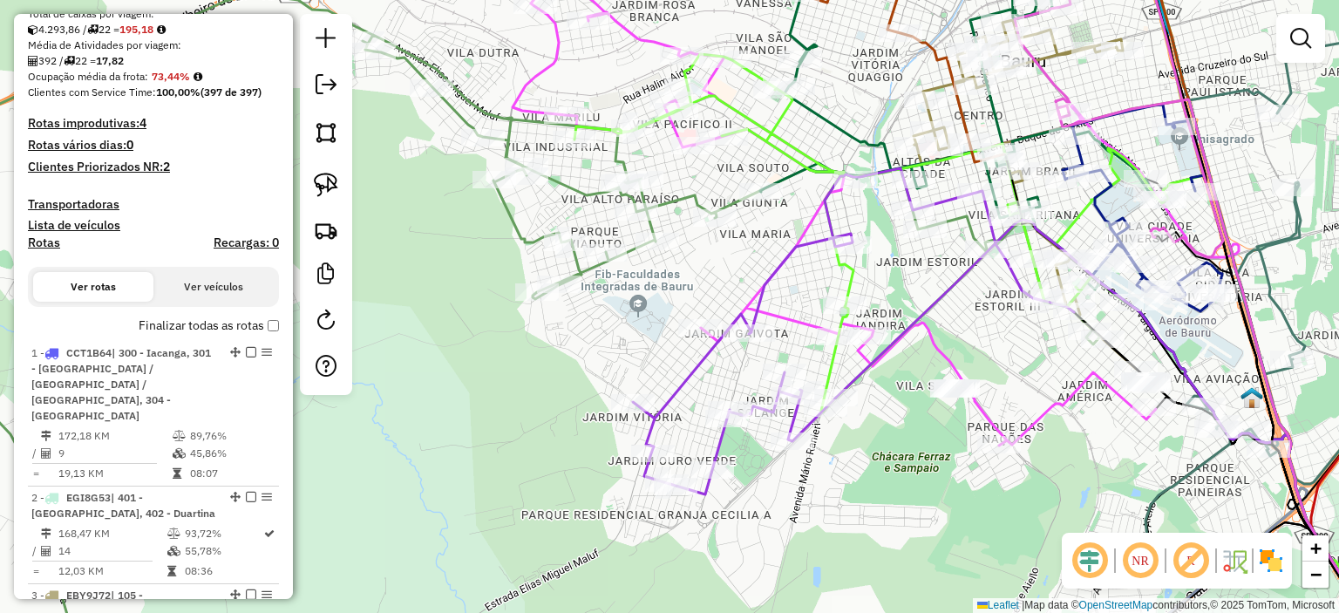
scroll to position [0, 0]
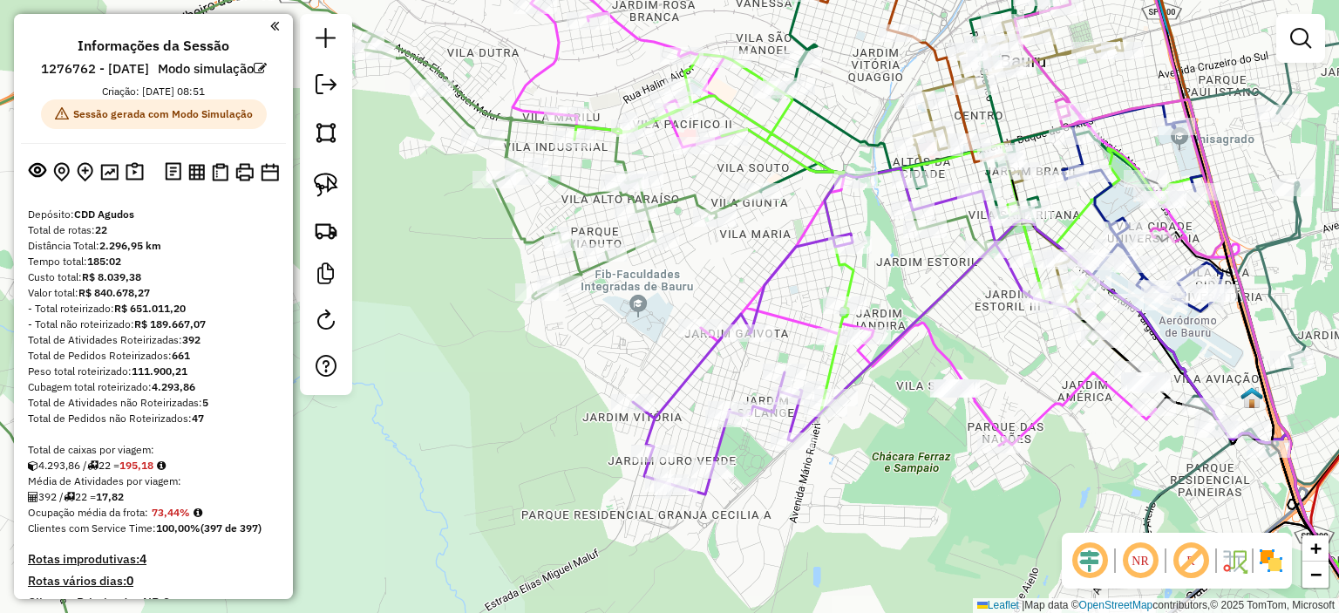
drag, startPoint x: 613, startPoint y: 362, endPoint x: 460, endPoint y: 397, distance: 156.5
click at [462, 396] on div "Rota 9 - Placa CUA6G59 10824347 - G R TRANSPORTES Rota 5 - Placa ALD3B97 108262…" at bounding box center [669, 306] width 1339 height 613
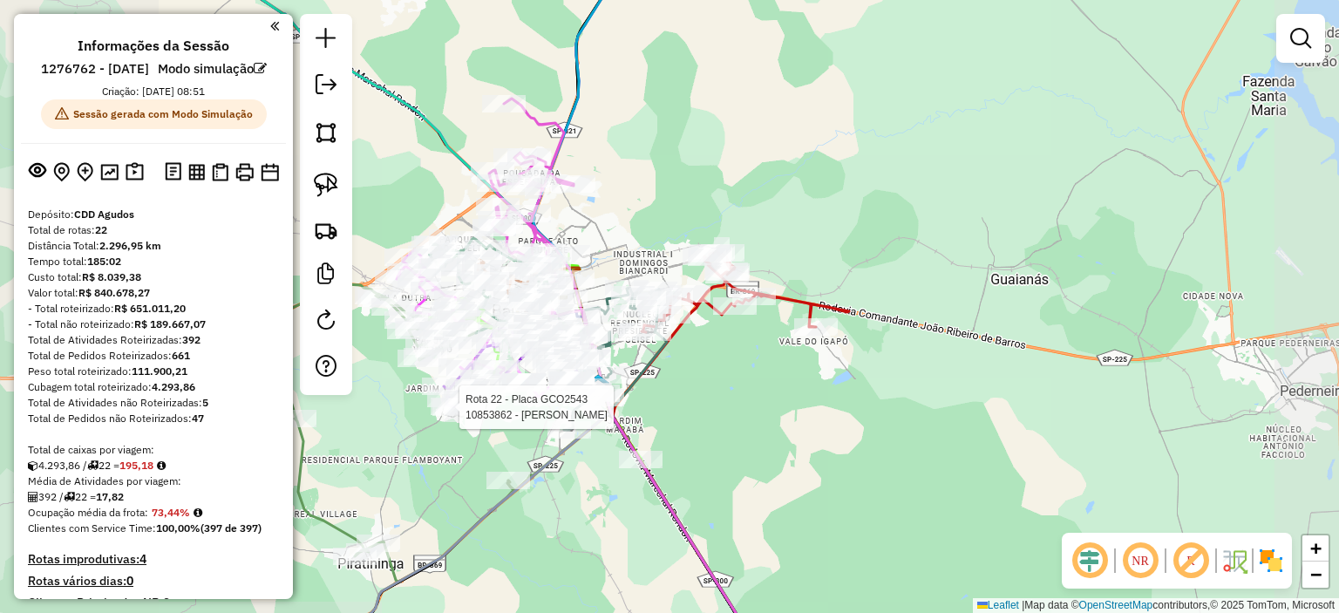
drag, startPoint x: 467, startPoint y: 418, endPoint x: 557, endPoint y: 411, distance: 90.0
click at [476, 416] on div at bounding box center [454, 406] width 44 height 17
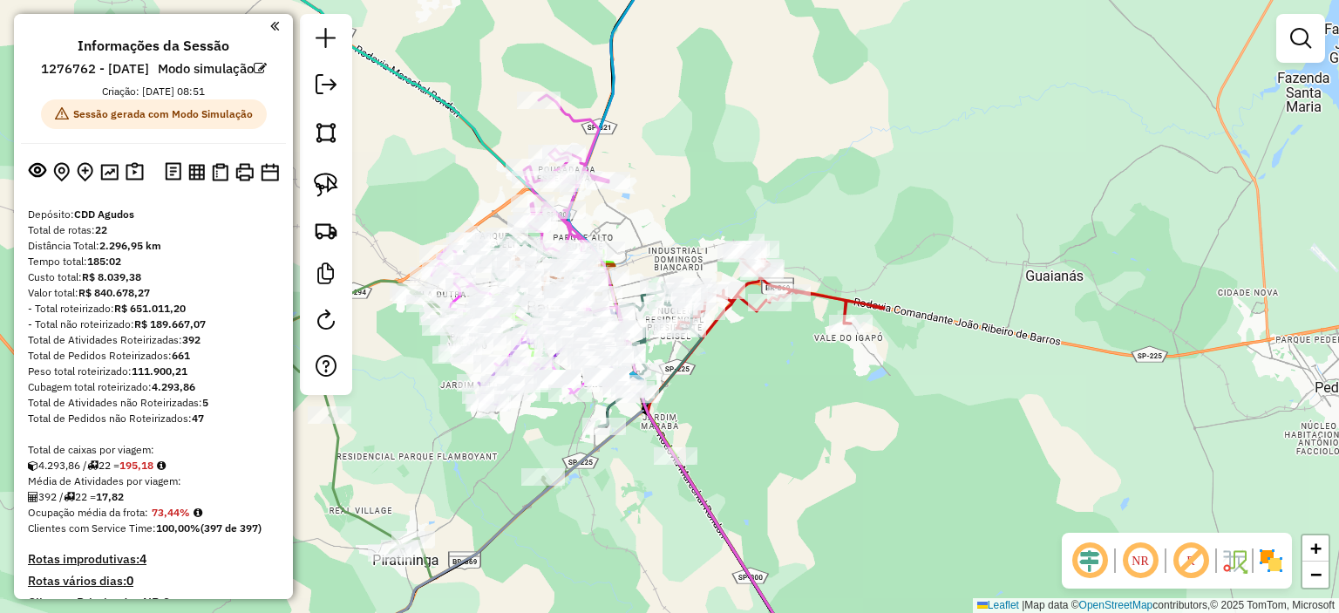
drag, startPoint x: 723, startPoint y: 442, endPoint x: 820, endPoint y: 423, distance: 99.5
click at [784, 431] on div "Janela de atendimento Grade de atendimento Capacidade Transportadoras Veículos …" at bounding box center [669, 306] width 1339 height 613
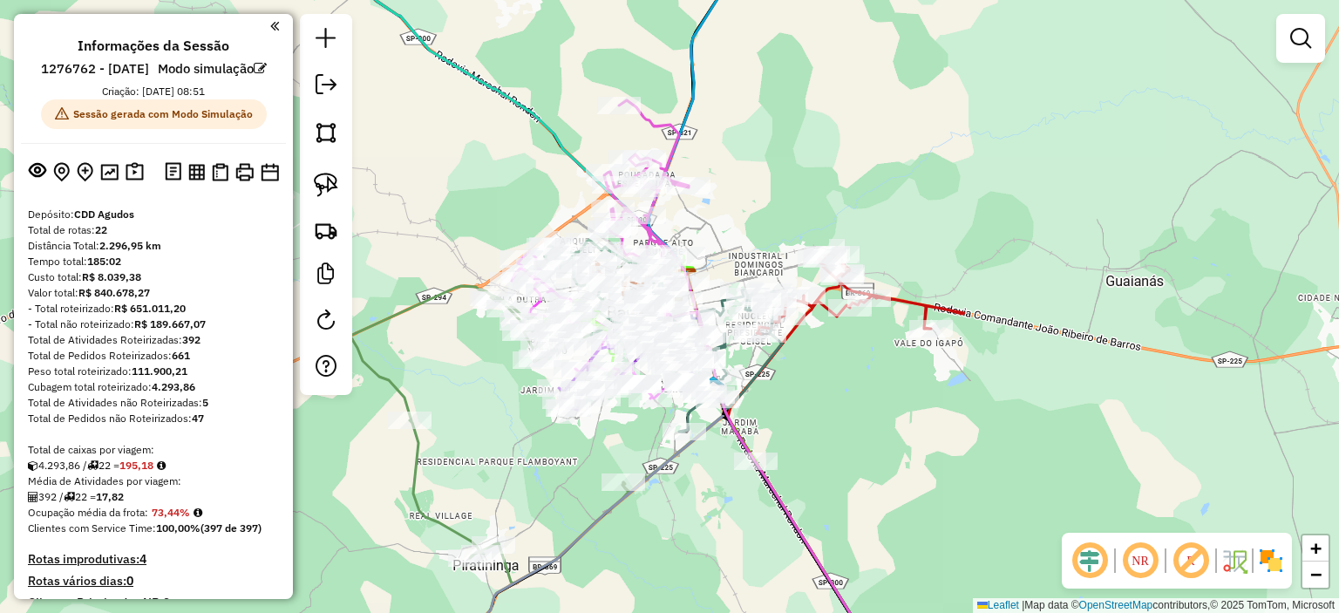
drag, startPoint x: 457, startPoint y: 208, endPoint x: 598, endPoint y: 292, distance: 164.1
click at [724, 457] on div "Janela de atendimento Grade de atendimento Capacidade Transportadoras Veículos …" at bounding box center [669, 306] width 1339 height 613
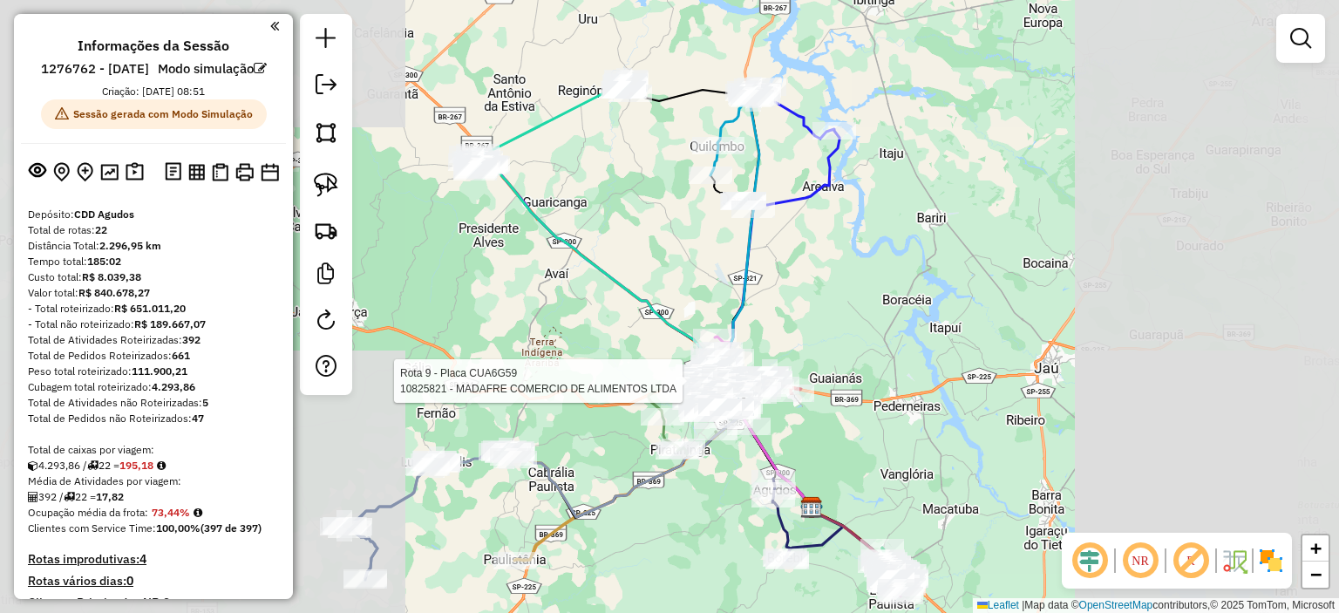
drag, startPoint x: 618, startPoint y: 218, endPoint x: 648, endPoint y: 258, distance: 49.9
click at [648, 280] on div "Rota 9 - Placa CUA6G59 10825821 - MADAFRE COMERCIO DE ALIMENTOS LTDA Janela de …" at bounding box center [669, 306] width 1339 height 613
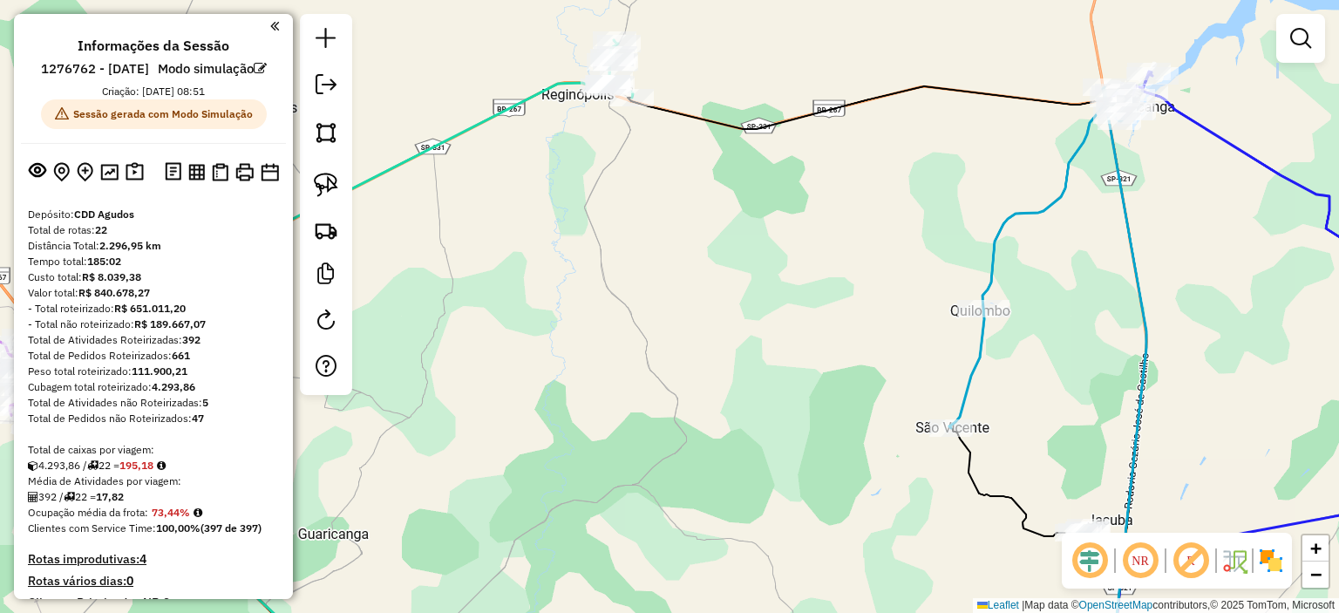
drag, startPoint x: 603, startPoint y: 251, endPoint x: 637, endPoint y: 418, distance: 169.9
click at [637, 418] on div "Rota 9 - Placa CUA6G59 10825821 - MADAFRE COMERCIO DE ALIMENTOS LTDA Janela de …" at bounding box center [669, 306] width 1339 height 613
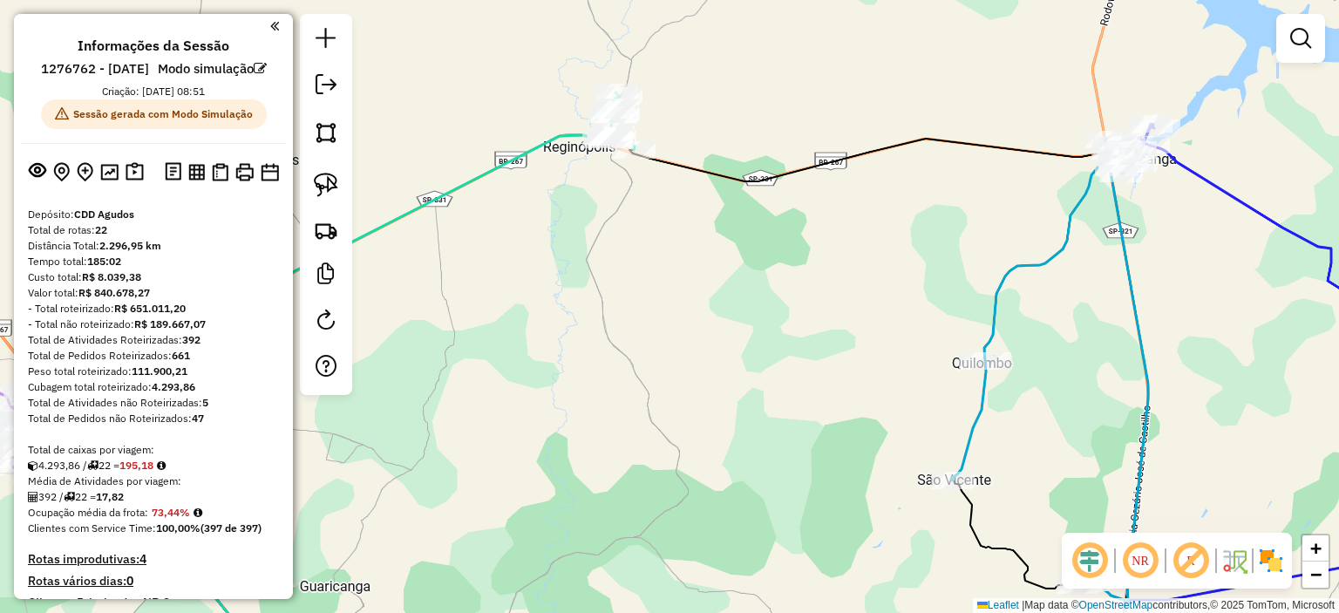
drag, startPoint x: 589, startPoint y: 186, endPoint x: 598, endPoint y: 354, distance: 168.4
click at [593, 370] on div "Janela de atendimento Grade de atendimento Capacidade Transportadoras Veículos …" at bounding box center [669, 306] width 1339 height 613
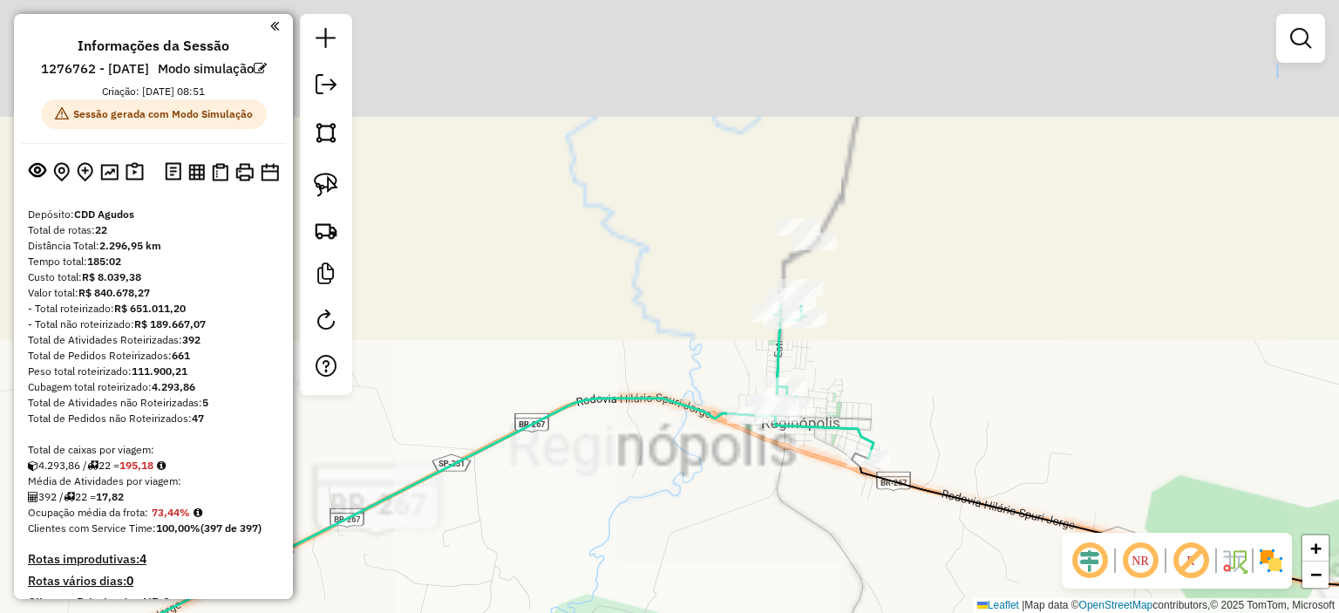
drag, startPoint x: 595, startPoint y: 177, endPoint x: 572, endPoint y: 517, distance: 340.7
click at [565, 536] on div "Janela de atendimento Grade de atendimento Capacidade Transportadoras Veículos …" at bounding box center [669, 306] width 1339 height 613
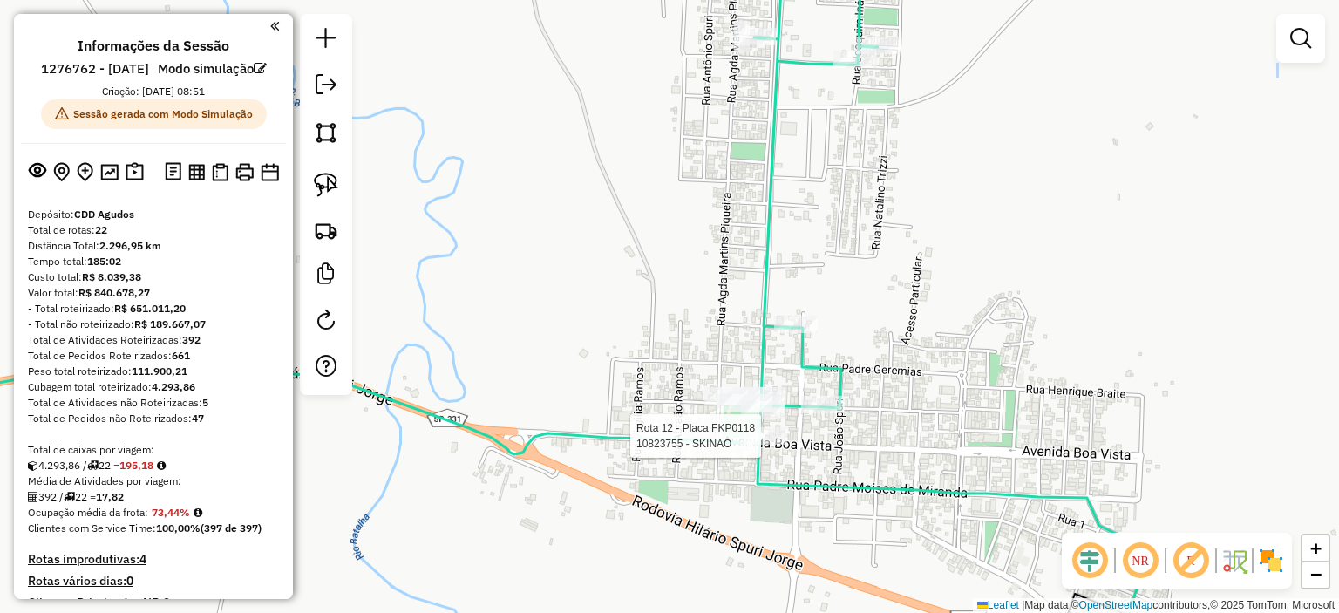
select select "**********"
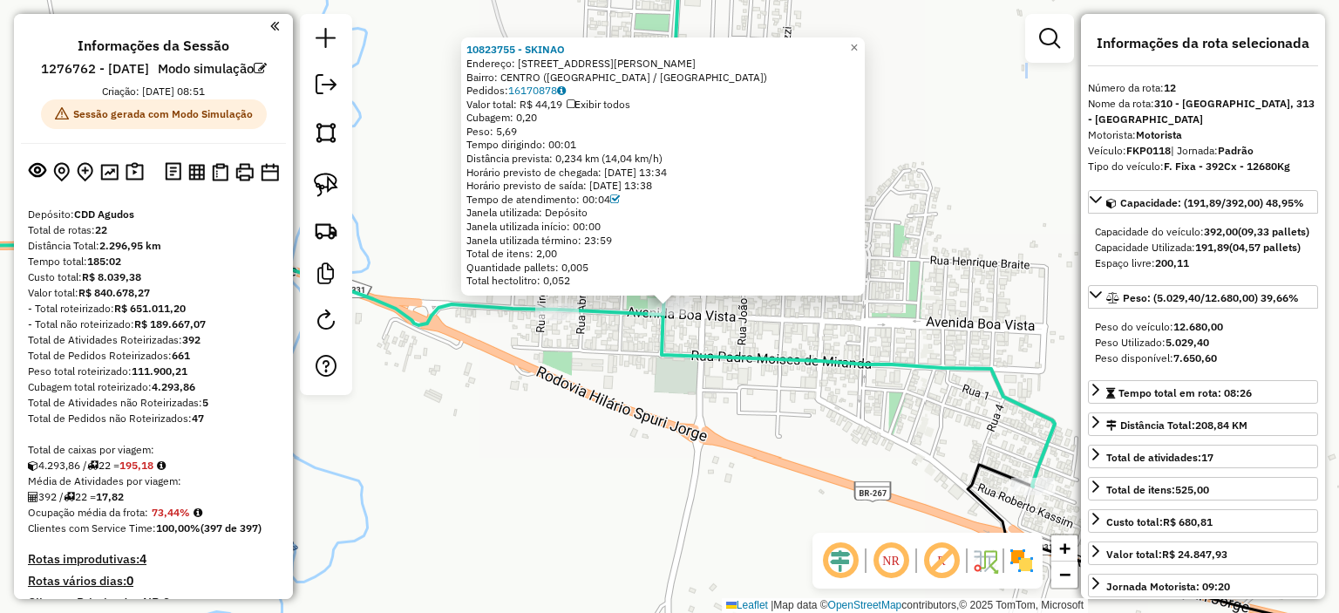
scroll to position [2140, 0]
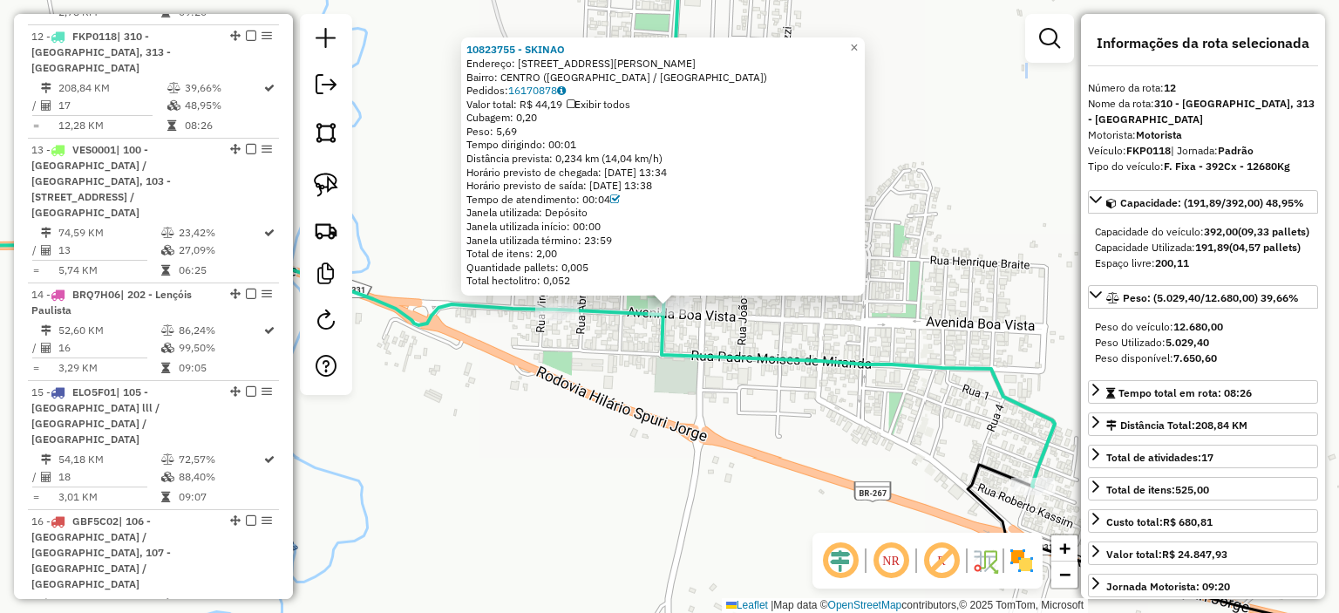
drag, startPoint x: 495, startPoint y: 407, endPoint x: 502, endPoint y: 393, distance: 15.6
click at [495, 407] on div "10823755 - [GEOGRAPHIC_DATA] Endereço: [STREET_ADDRESS][PERSON_NAME] Bairro: CE…" at bounding box center [669, 306] width 1339 height 613
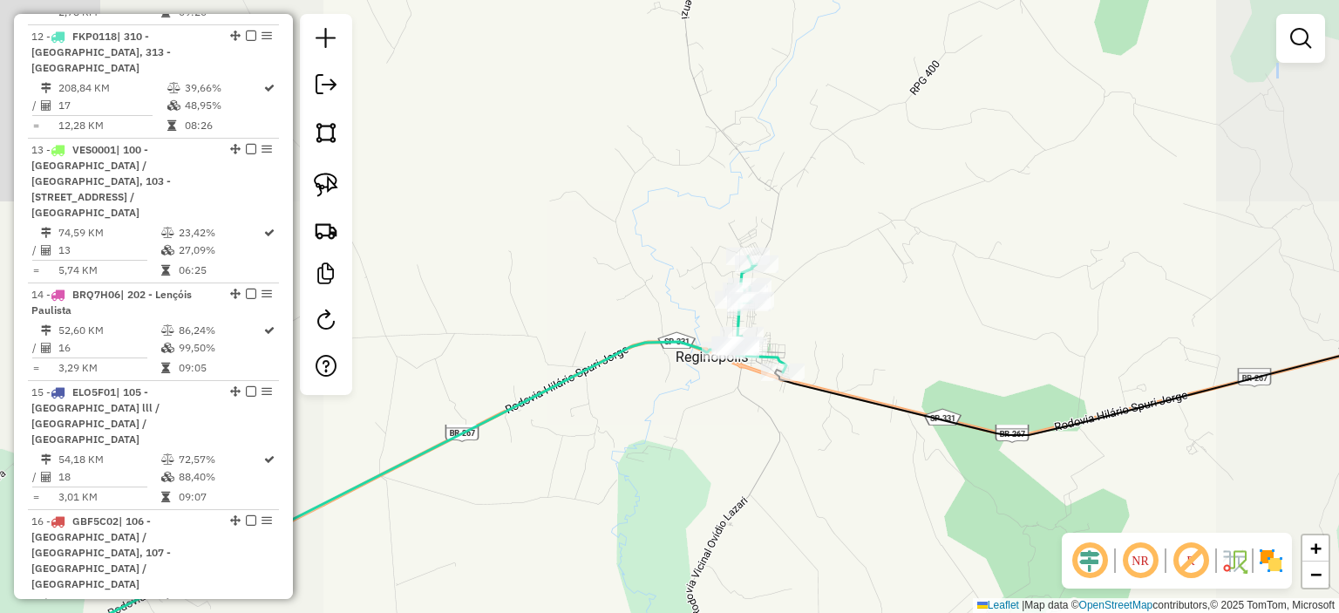
drag, startPoint x: 717, startPoint y: 442, endPoint x: 687, endPoint y: 344, distance: 102.3
click at [687, 345] on div "Janela de atendimento Grade de atendimento Capacidade Transportadoras Veículos …" at bounding box center [669, 306] width 1339 height 613
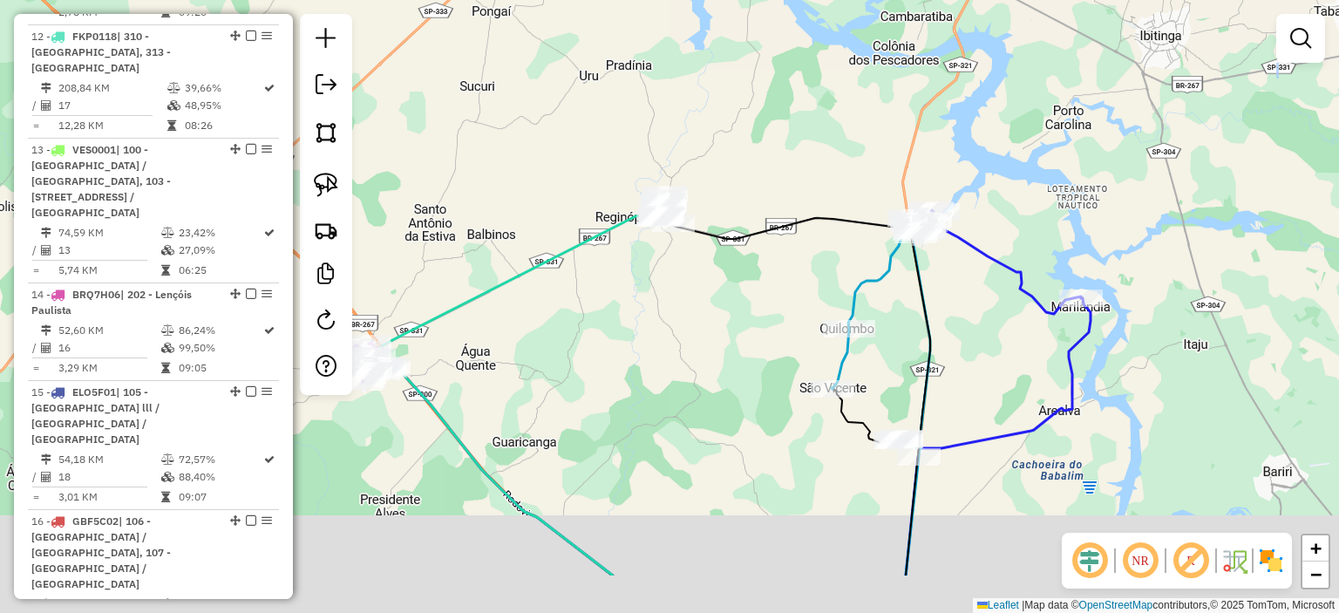
drag, startPoint x: 698, startPoint y: 419, endPoint x: 661, endPoint y: 285, distance: 139.4
click at [662, 288] on div "Janela de atendimento Grade de atendimento Capacidade Transportadoras Veículos …" at bounding box center [669, 306] width 1339 height 613
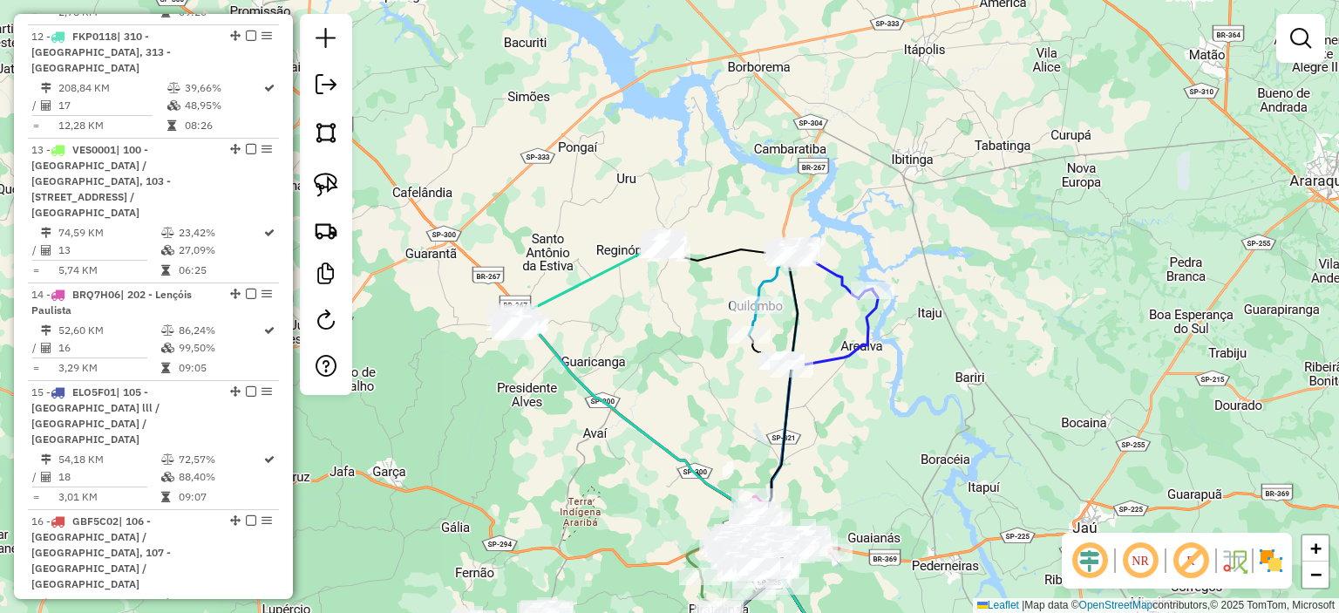
click at [614, 173] on div "Janela de atendimento Grade de atendimento Capacidade Transportadoras Veículos …" at bounding box center [669, 306] width 1339 height 613
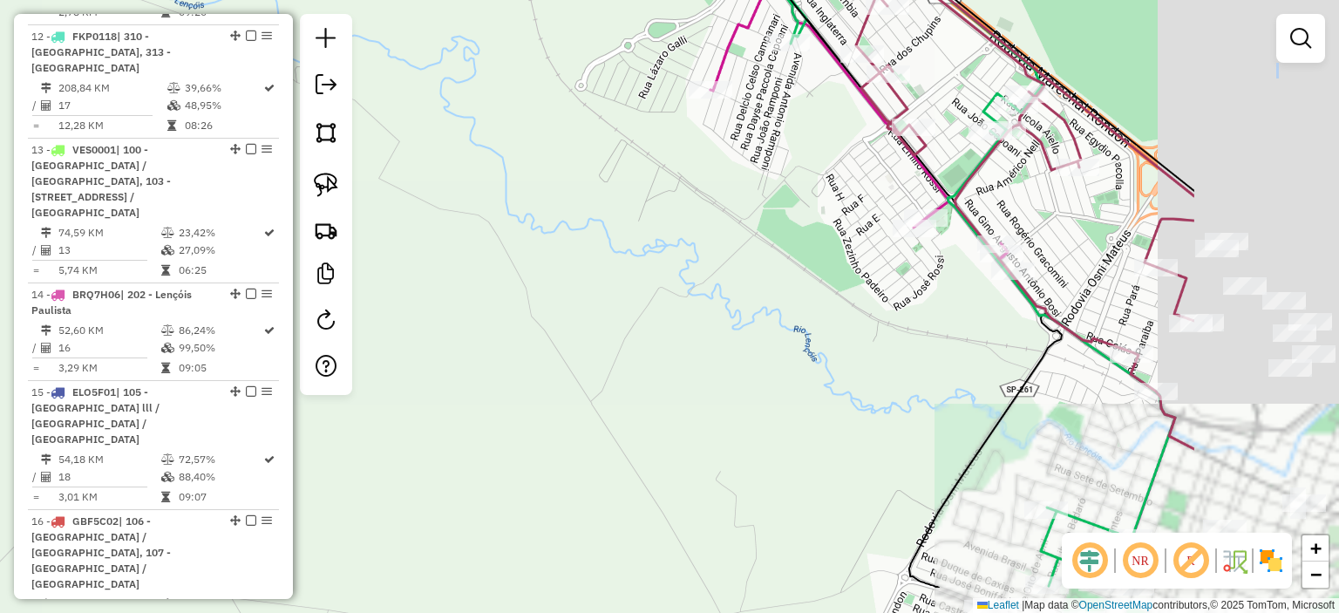
drag, startPoint x: 828, startPoint y: 277, endPoint x: 471, endPoint y: 198, distance: 366.1
click at [490, 204] on div "Janela de atendimento Grade de atendimento Capacidade Transportadoras Veículos …" at bounding box center [669, 306] width 1339 height 613
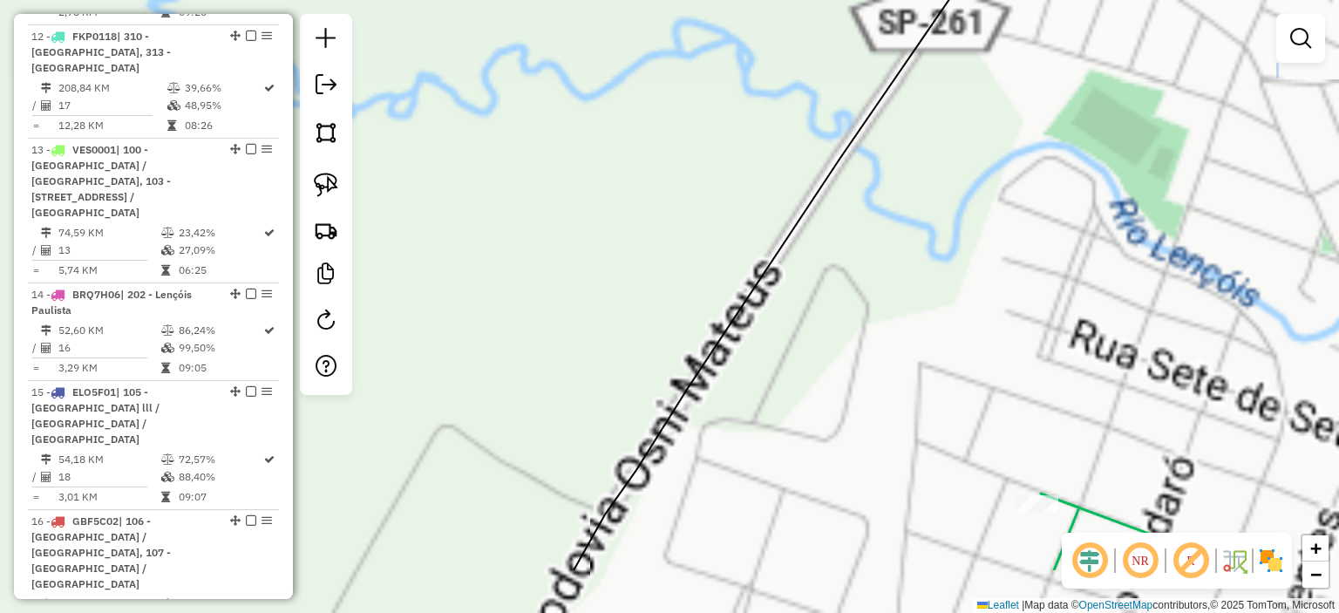
drag, startPoint x: 540, startPoint y: 288, endPoint x: 425, endPoint y: 146, distance: 182.3
click at [417, 146] on div "Janela de atendimento Grade de atendimento Capacidade Transportadoras Veículos …" at bounding box center [669, 306] width 1339 height 613
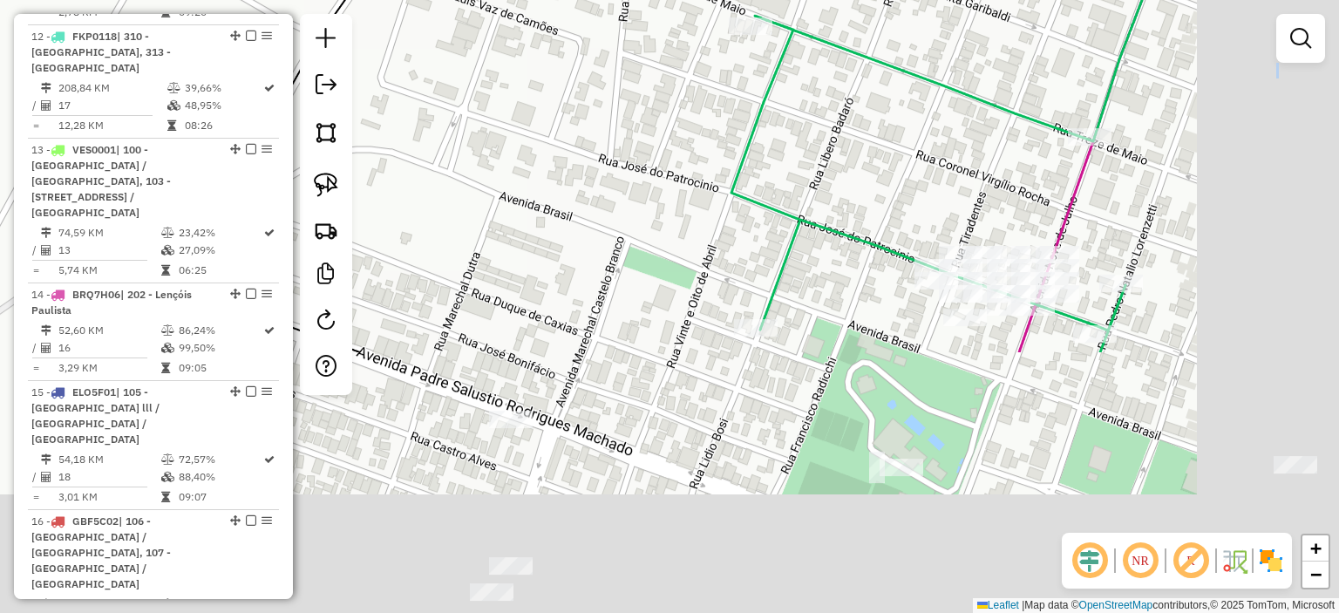
drag, startPoint x: 776, startPoint y: 217, endPoint x: 682, endPoint y: 58, distance: 184.0
click at [682, 58] on div "Janela de atendimento Grade de atendimento Capacidade Transportadoras Veículos …" at bounding box center [669, 306] width 1339 height 613
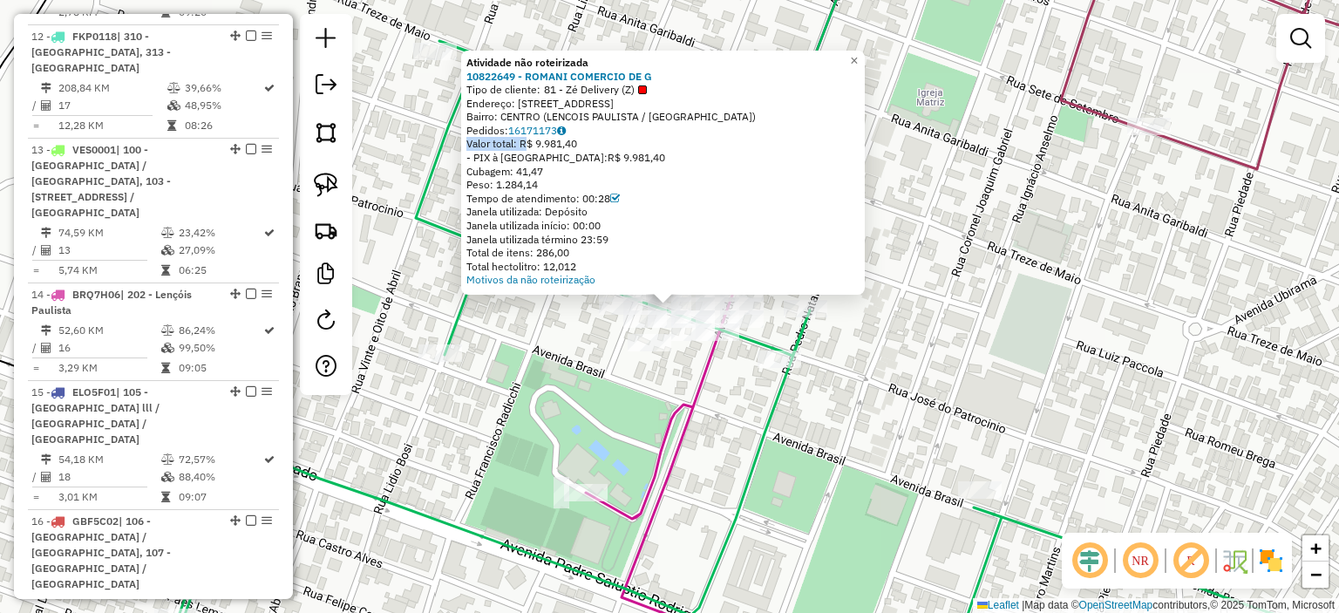
drag, startPoint x: 586, startPoint y: 135, endPoint x: 614, endPoint y: 133, distance: 27.9
click at [614, 133] on div "Atividade não roteirizada 10822649 - ROMANI COMERCIO DE G Tipo de cliente: 81 -…" at bounding box center [662, 171] width 393 height 231
drag, startPoint x: 519, startPoint y: 173, endPoint x: 607, endPoint y: 157, distance: 88.7
click at [607, 157] on div "Atividade não roteirizada 10822649 - ROMANI COMERCIO DE G Tipo de cliente: 81 -…" at bounding box center [662, 171] width 393 height 231
select select "**********"
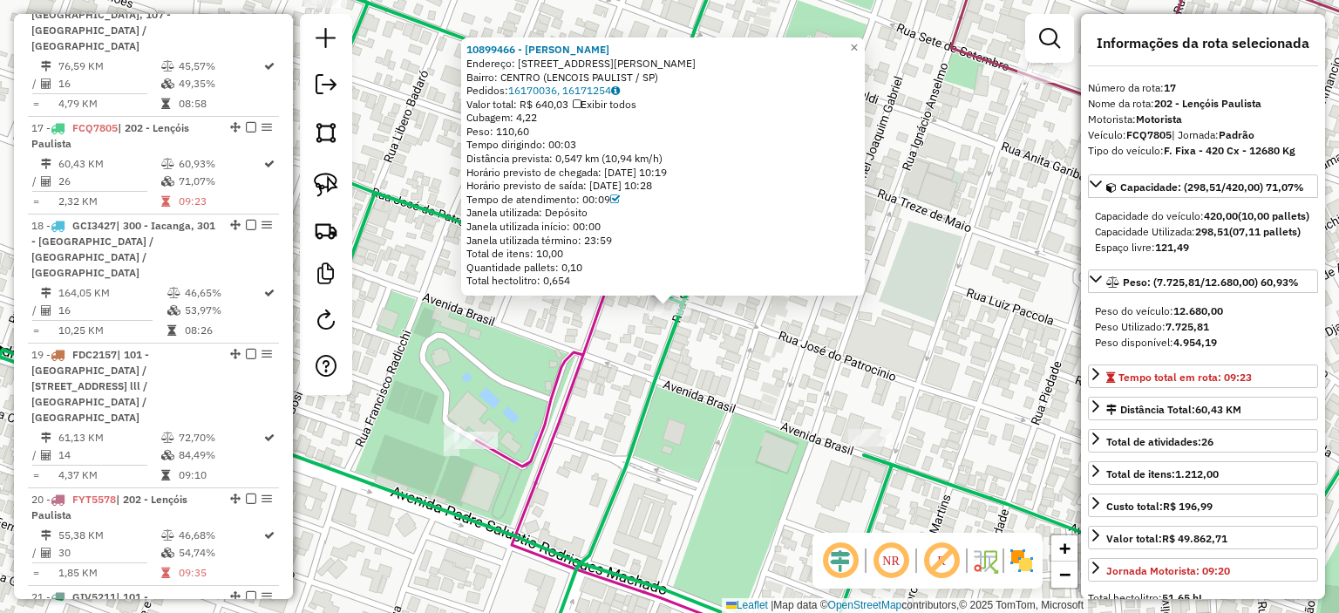
scroll to position [2706, 0]
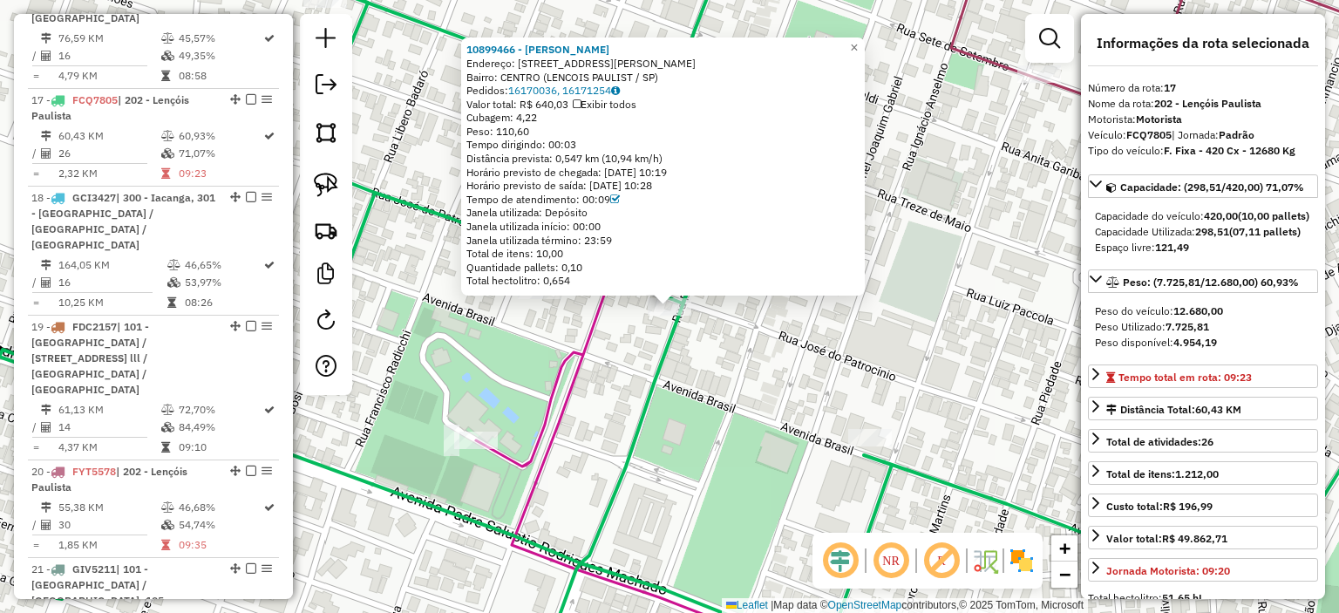
click at [850, 413] on div "10899466 - [PERSON_NAME]: [STREET_ADDRESS][PERSON_NAME] Bairro: CENTRO (LENCOIS…" at bounding box center [669, 306] width 1339 height 613
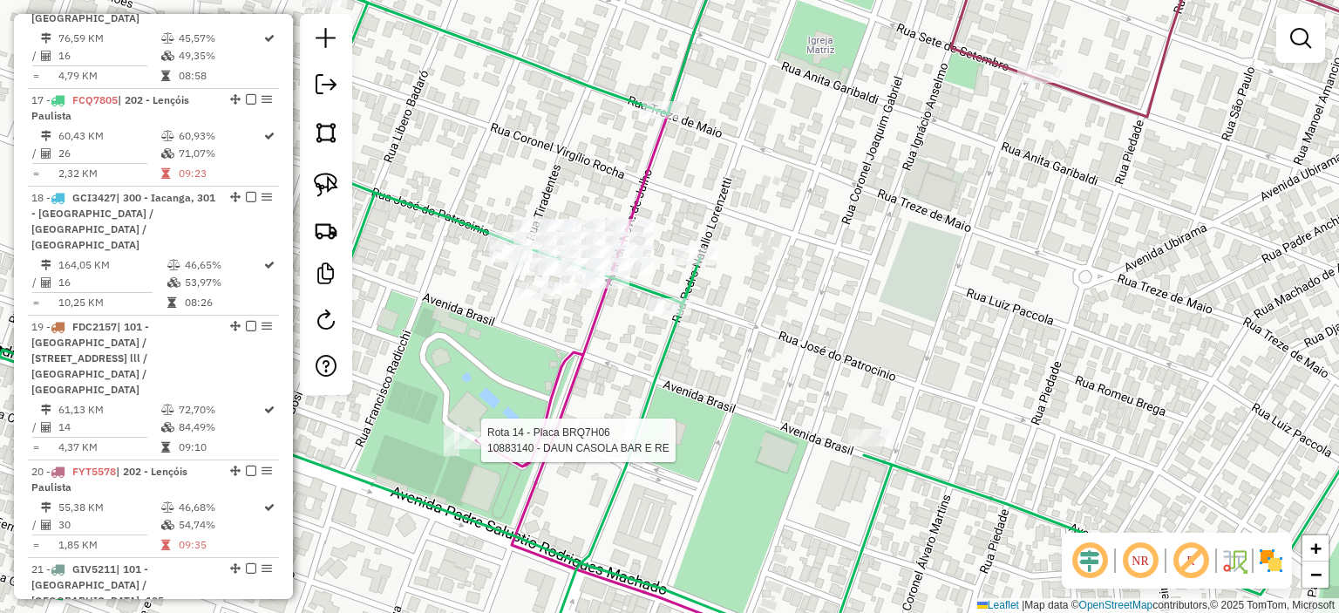
select select "**********"
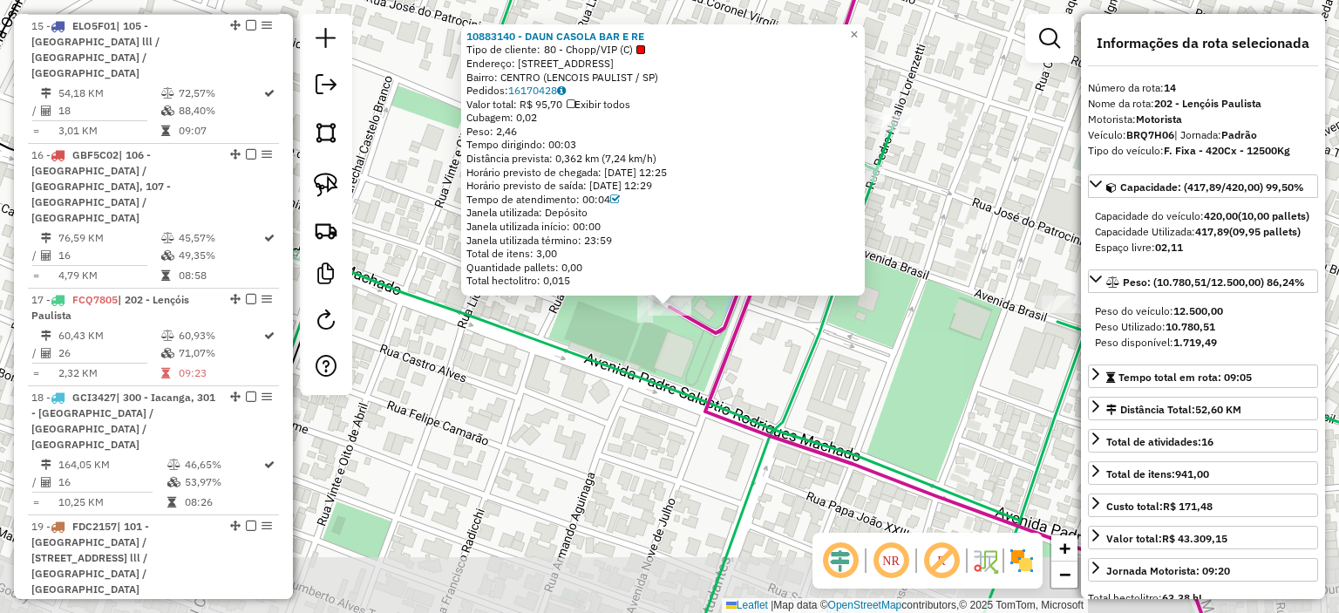
scroll to position [2398, 0]
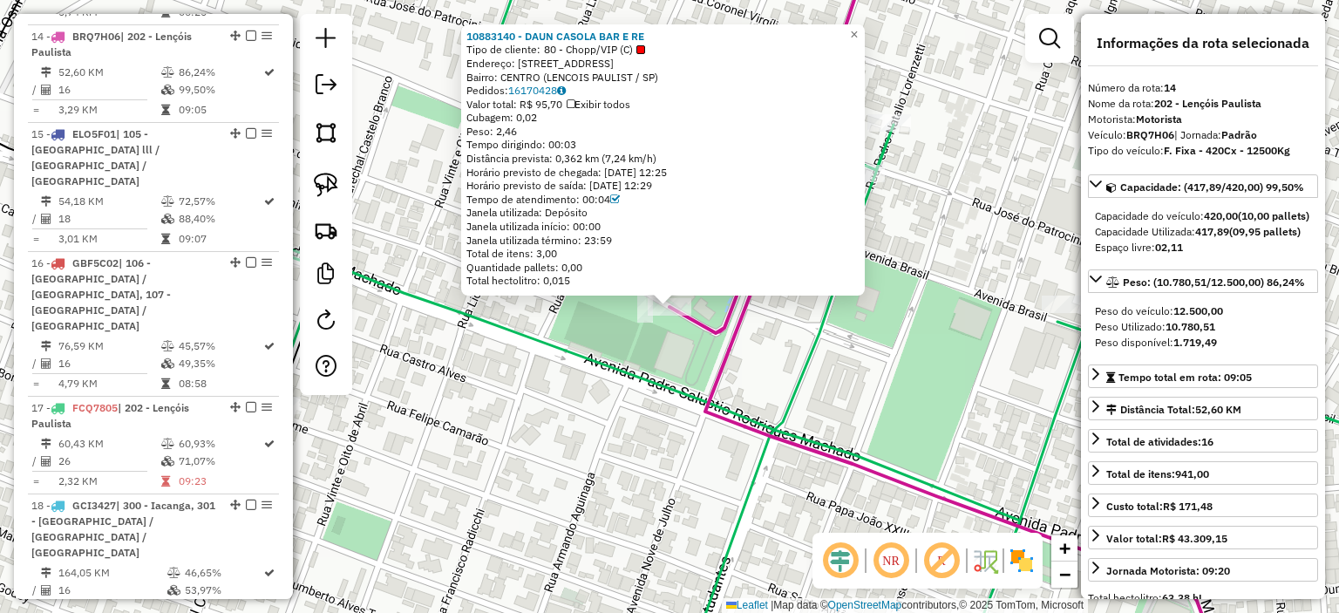
click at [520, 427] on div "10883140 - DAUN CASOLA BAR E RE Tipo de cliente: 80 - Chopp/VIP (C) Endereço: A…" at bounding box center [669, 306] width 1339 height 613
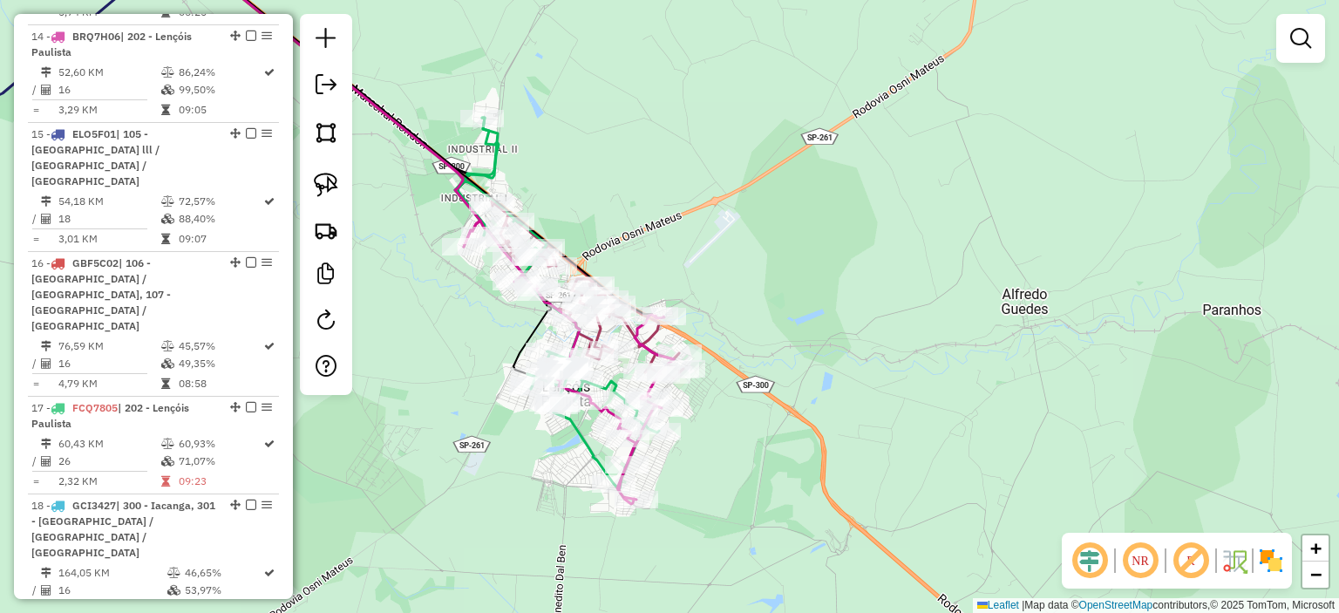
drag, startPoint x: 539, startPoint y: 295, endPoint x: 614, endPoint y: 275, distance: 77.6
click at [611, 276] on div "Janela de atendimento Grade de atendimento Capacidade Transportadoras Veículos …" at bounding box center [669, 306] width 1339 height 613
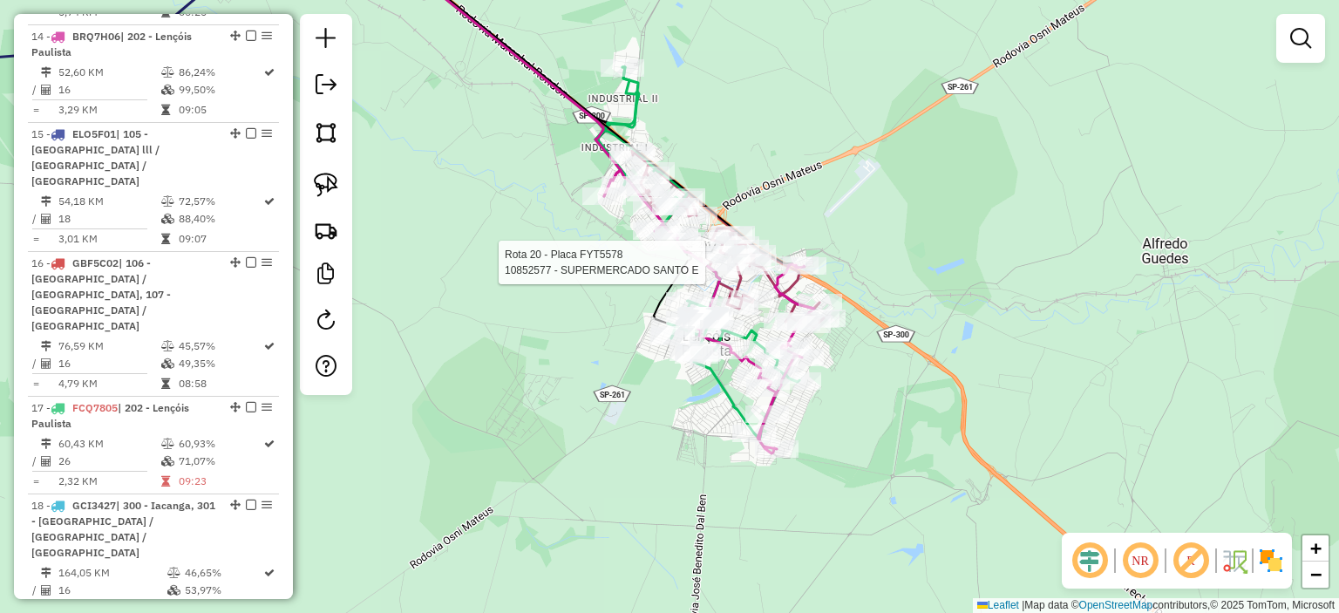
click at [492, 394] on div "Rota 20 - Placa FYT5578 10852577 - SUPERMERCADO SANTO E Janela de atendimento G…" at bounding box center [669, 306] width 1339 height 613
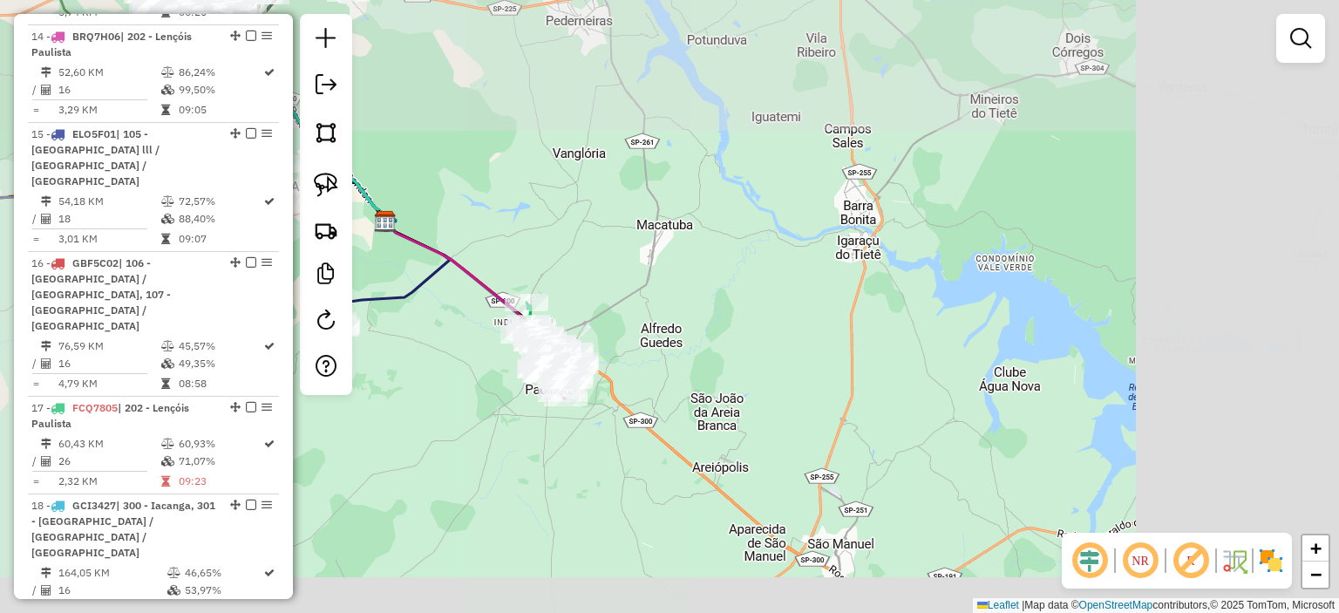
drag, startPoint x: 526, startPoint y: 400, endPoint x: 687, endPoint y: 384, distance: 162.1
click at [610, 393] on div "Janela de atendimento Grade de atendimento Capacidade Transportadoras Veículos …" at bounding box center [669, 306] width 1339 height 613
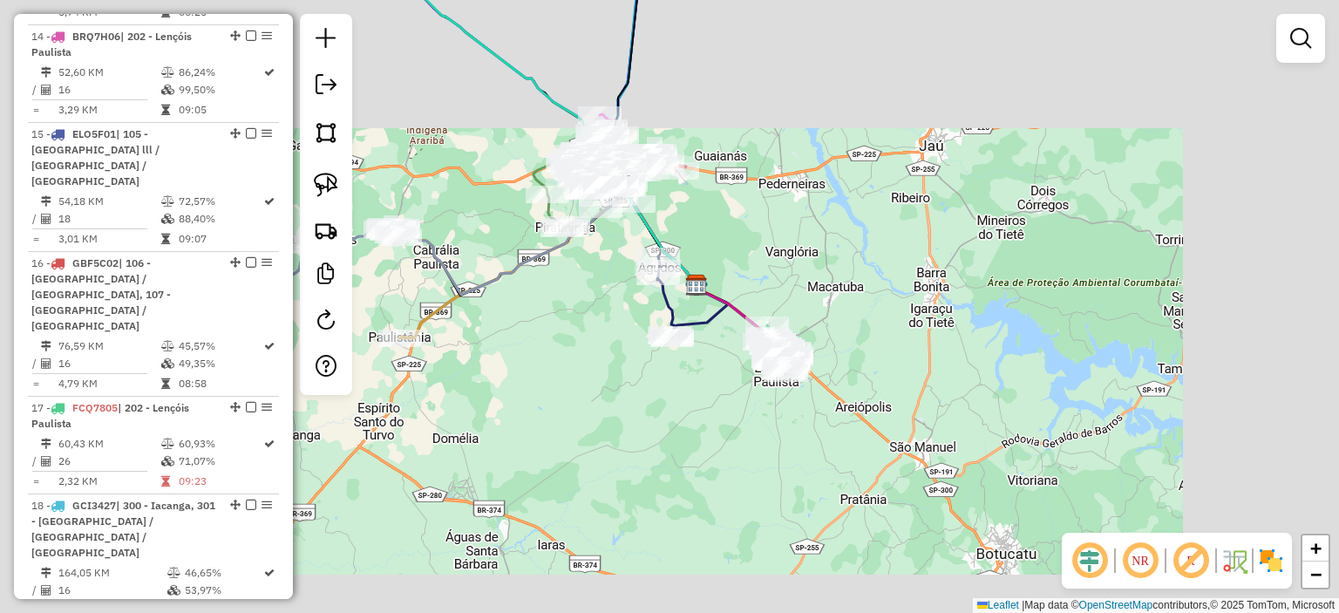
click at [835, 363] on div "Janela de atendimento Grade de atendimento Capacidade Transportadoras Veículos …" at bounding box center [669, 306] width 1339 height 613
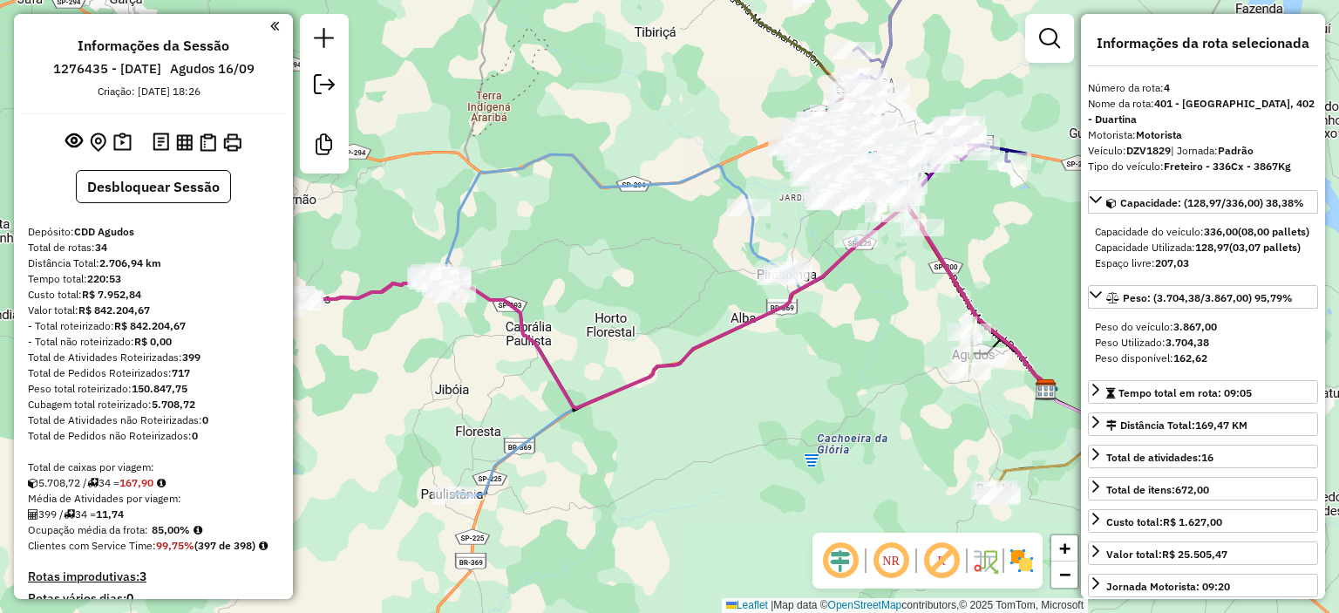
select select "**********"
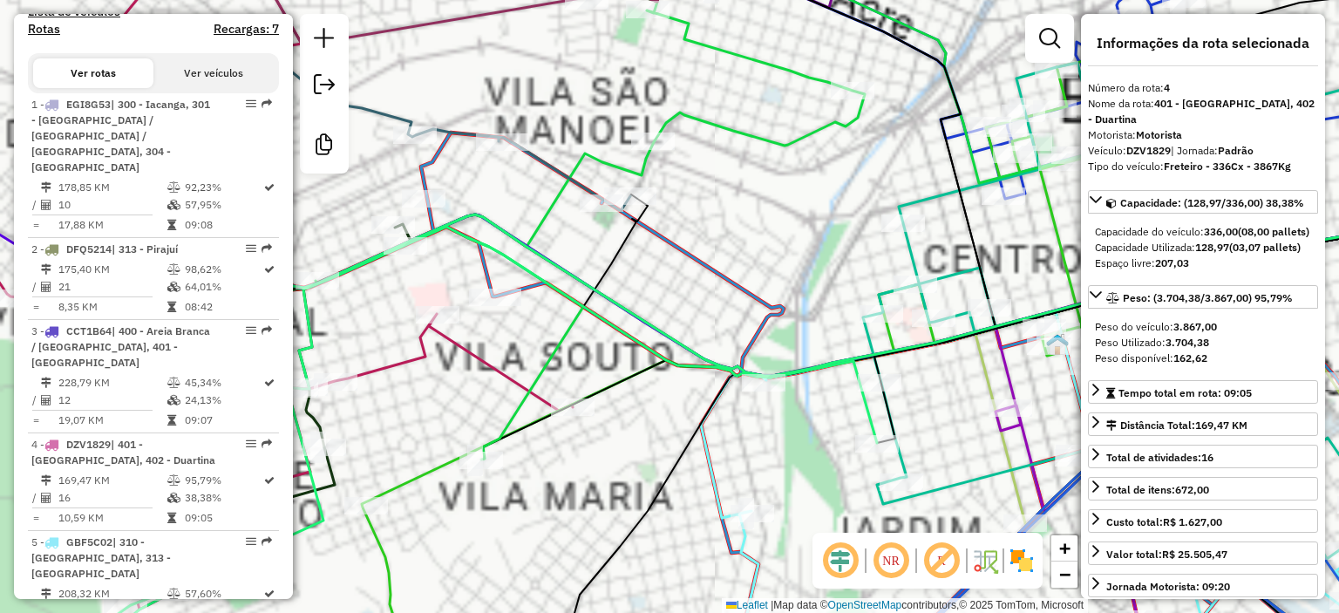
drag, startPoint x: 767, startPoint y: 185, endPoint x: 770, endPoint y: 207, distance: 22.8
click at [771, 212] on div "Janela de atendimento Grade de atendimento Capacidade Transportadoras Veículos …" at bounding box center [669, 306] width 1339 height 613
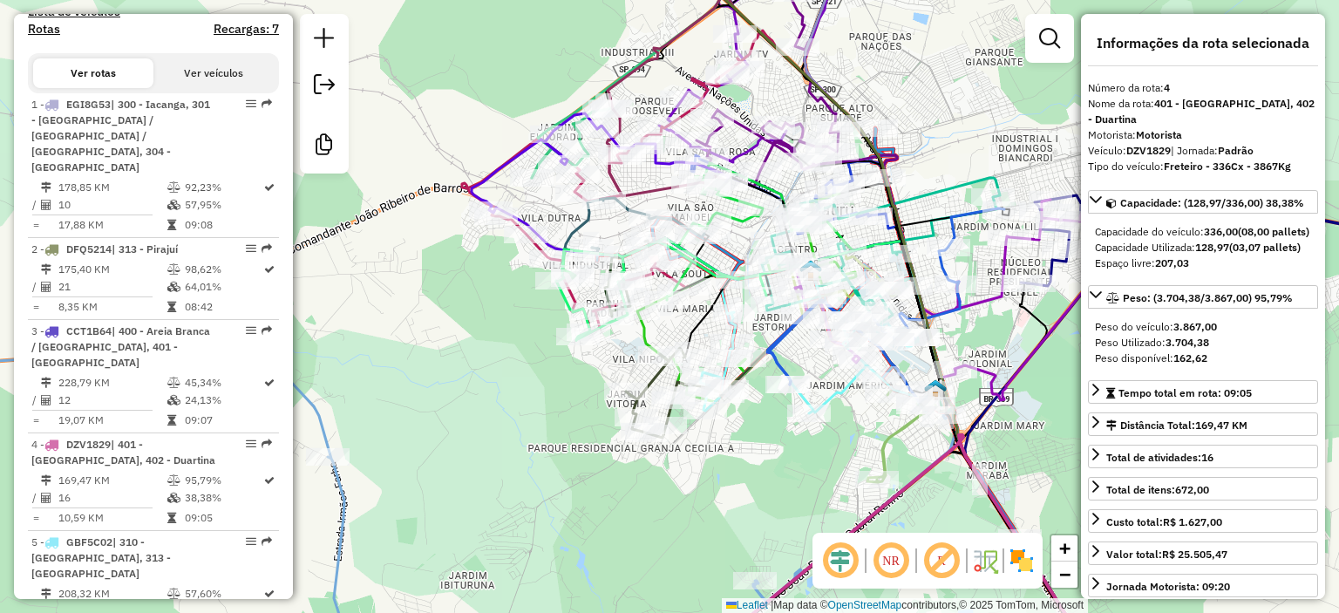
drag, startPoint x: 865, startPoint y: 422, endPoint x: 794, endPoint y: 487, distance: 96.2
click at [796, 491] on div "Janela de atendimento Grade de atendimento Capacidade Transportadoras Veículos …" at bounding box center [669, 306] width 1339 height 613
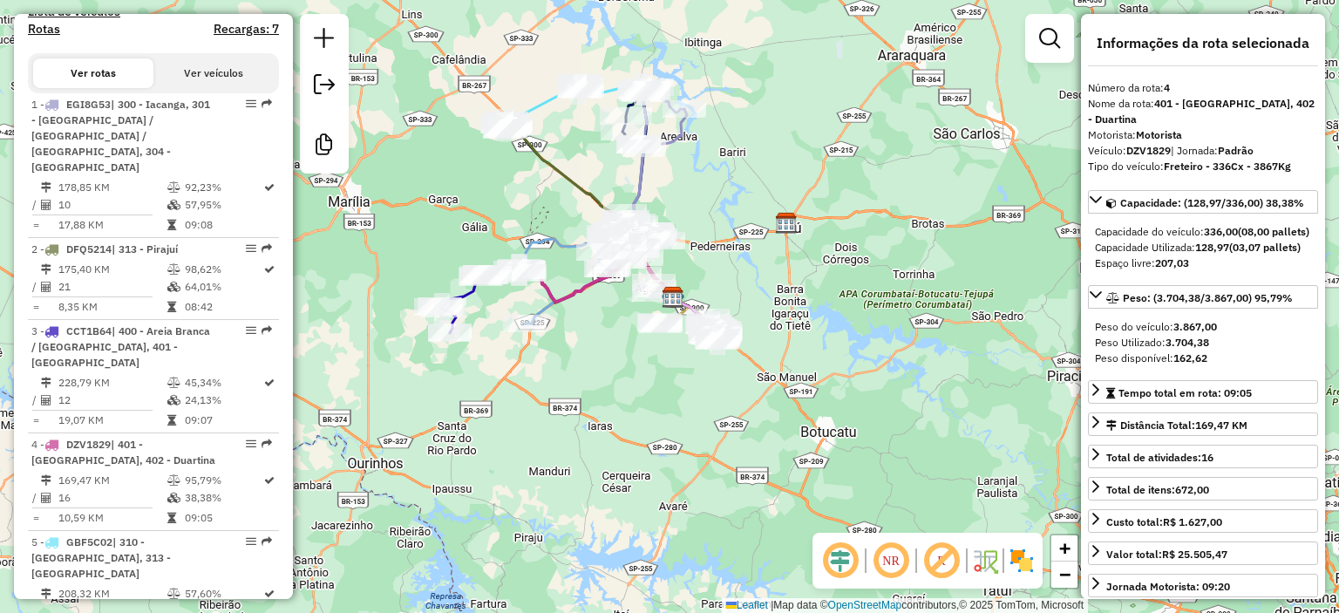
click at [884, 564] on em at bounding box center [891, 561] width 42 height 42
click at [885, 564] on em at bounding box center [891, 561] width 42 height 42
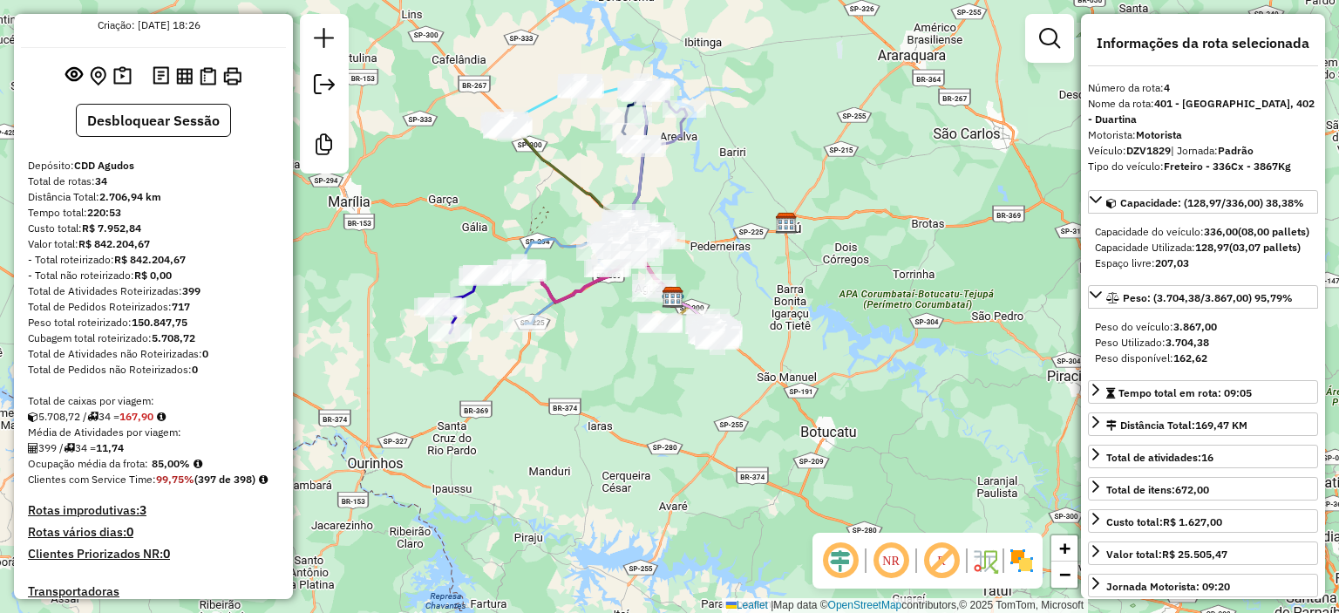
scroll to position [0, 0]
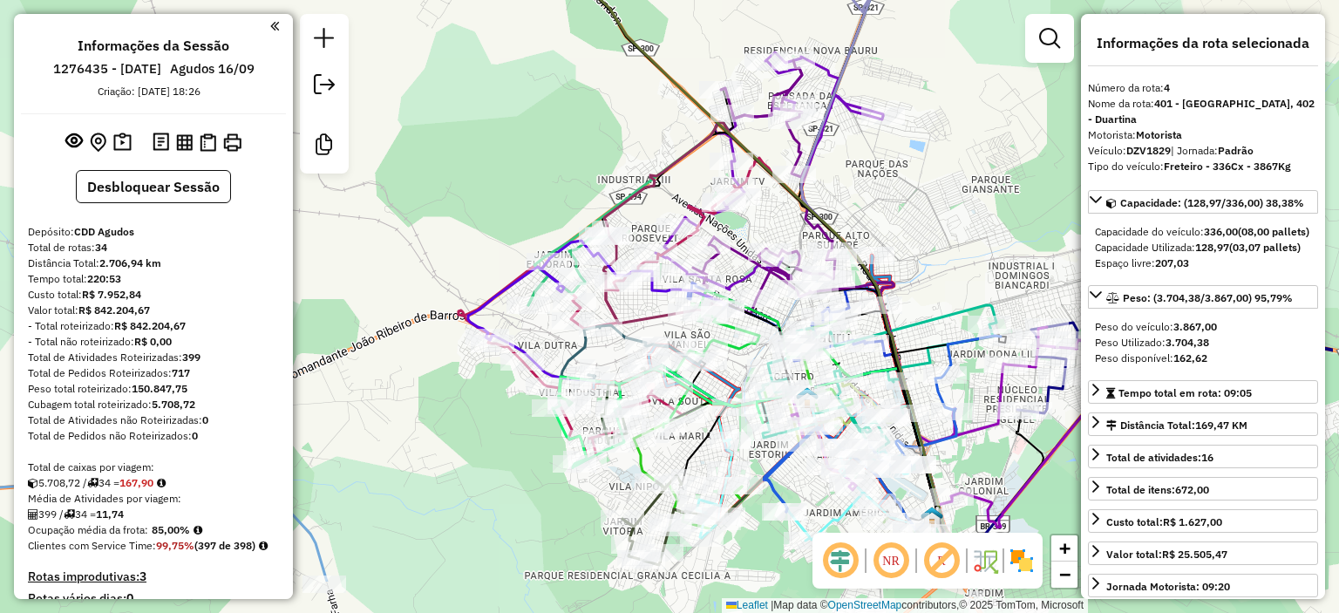
drag, startPoint x: 594, startPoint y: 180, endPoint x: 474, endPoint y: 51, distance: 175.8
click at [488, 73] on div "Janela de atendimento Grade de atendimento Capacidade Transportadoras Veículos …" at bounding box center [669, 306] width 1339 height 613
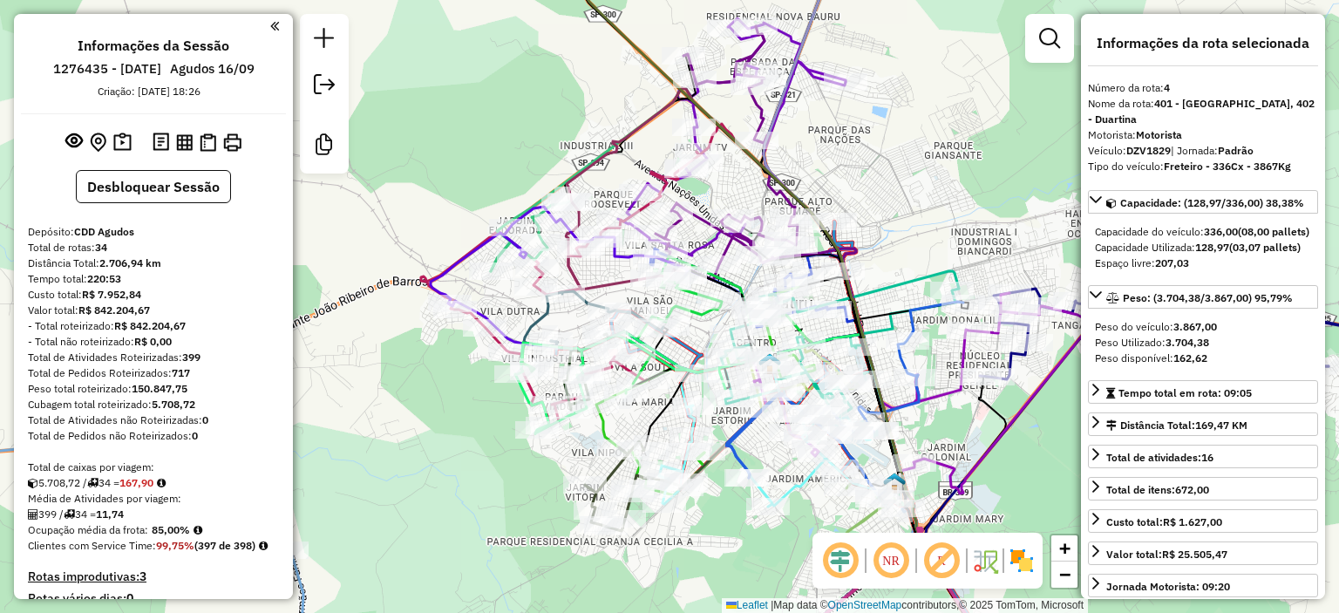
drag, startPoint x: 510, startPoint y: 113, endPoint x: 359, endPoint y: 94, distance: 152.0
click at [359, 94] on div "Janela de atendimento Grade de atendimento Capacidade Transportadoras Veículos …" at bounding box center [669, 306] width 1339 height 613
